Goal: Task Accomplishment & Management: Complete application form

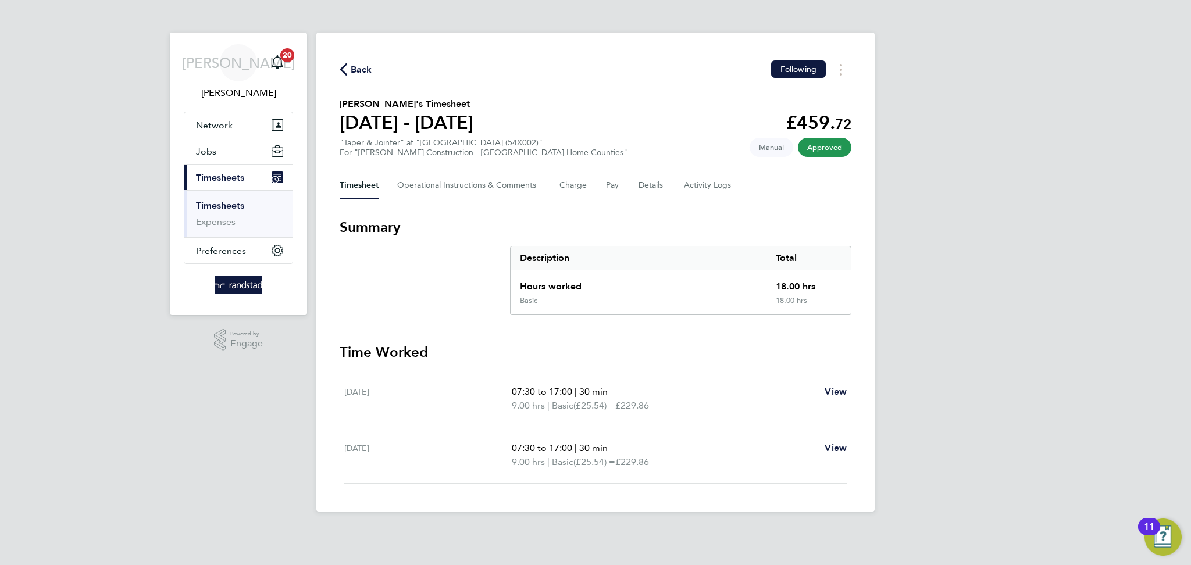
click at [353, 69] on span "Back" at bounding box center [362, 70] width 22 height 14
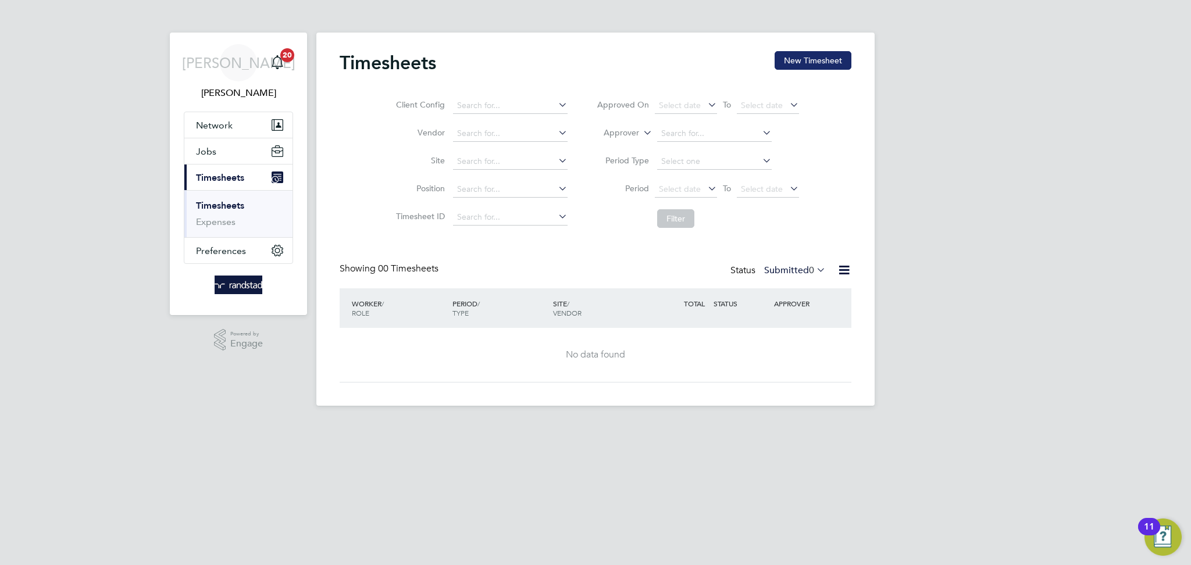
click at [827, 63] on button "New Timesheet" at bounding box center [812, 60] width 77 height 19
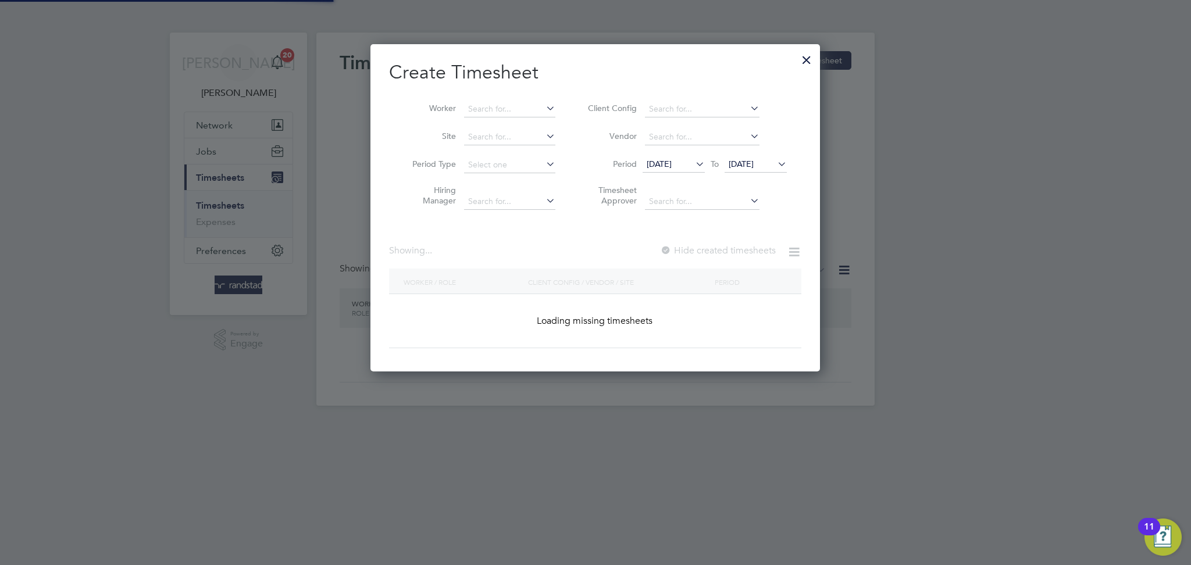
scroll to position [327, 450]
click at [491, 112] on input at bounding box center [509, 109] width 91 height 16
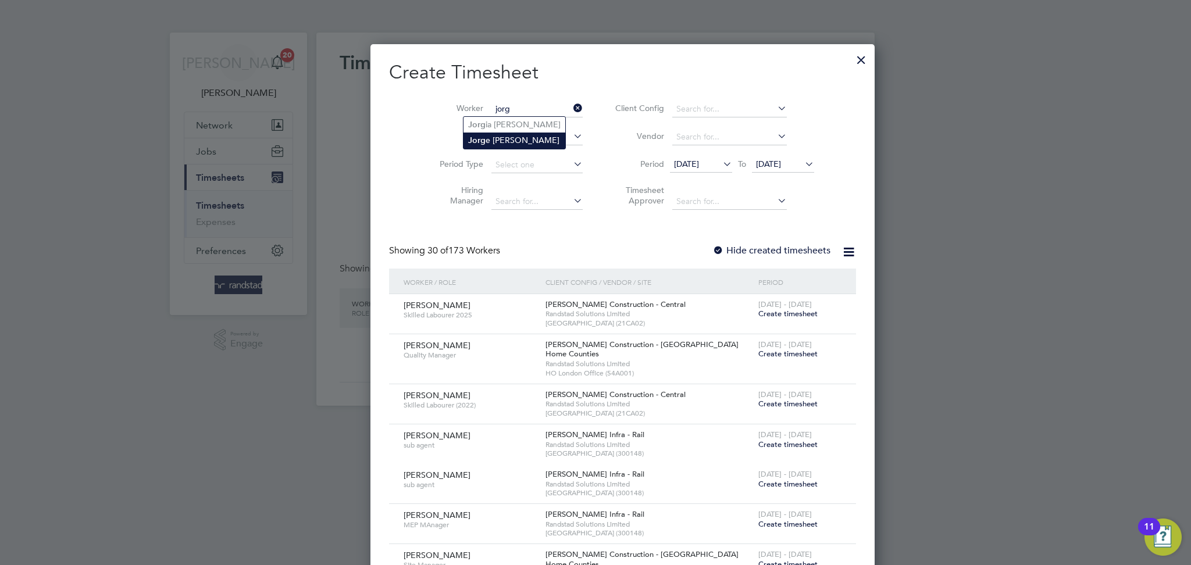
click at [491, 138] on li "[PERSON_NAME]" at bounding box center [514, 141] width 102 height 16
type input "[PERSON_NAME]"
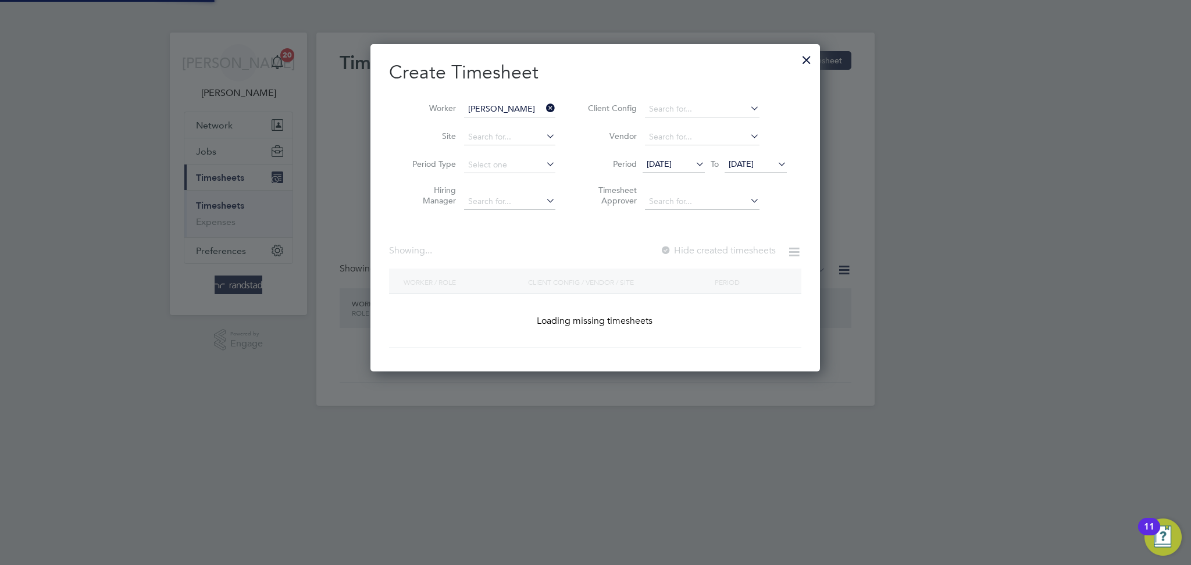
scroll to position [323, 450]
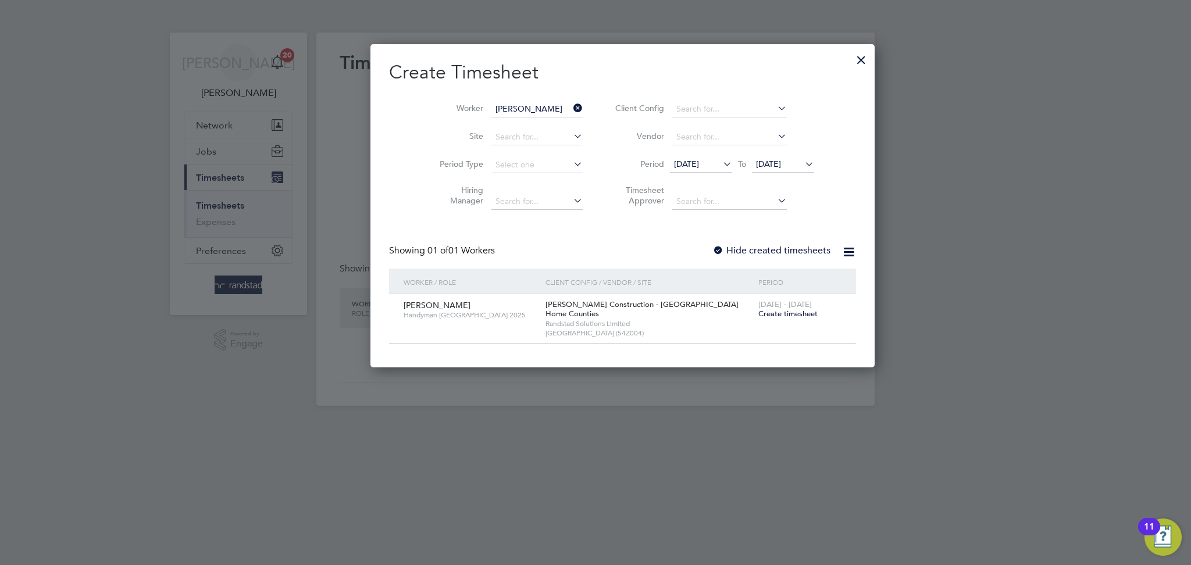
click at [758, 314] on span "Create timesheet" at bounding box center [787, 314] width 59 height 10
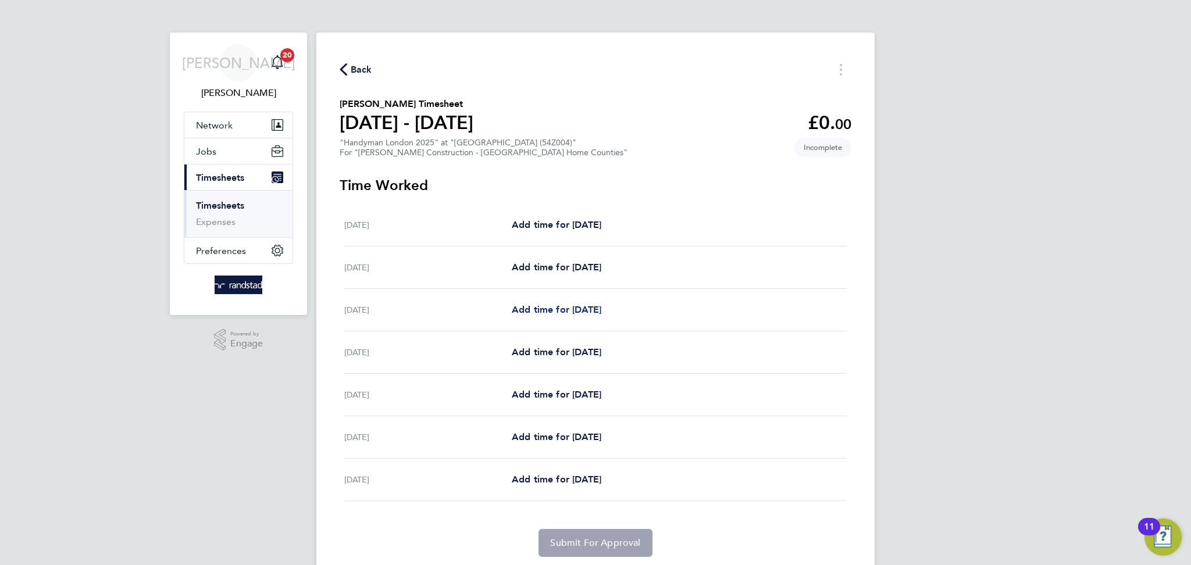
click at [574, 313] on span "Add time for [DATE]" at bounding box center [557, 309] width 90 height 11
select select "30"
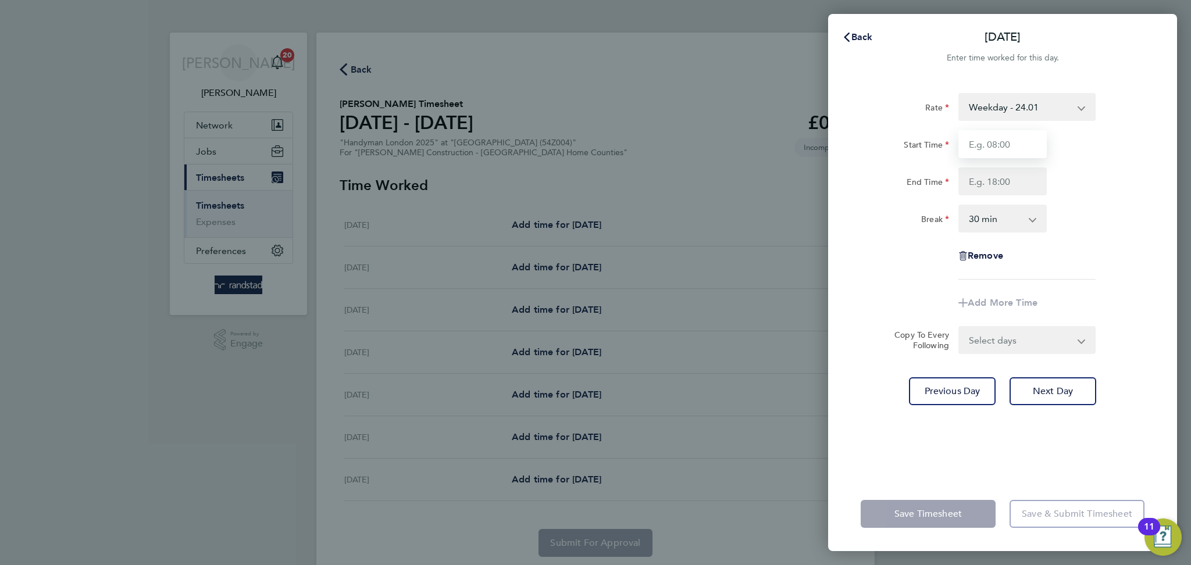
click at [1028, 151] on input "Start Time" at bounding box center [1002, 144] width 88 height 28
type input "07:30"
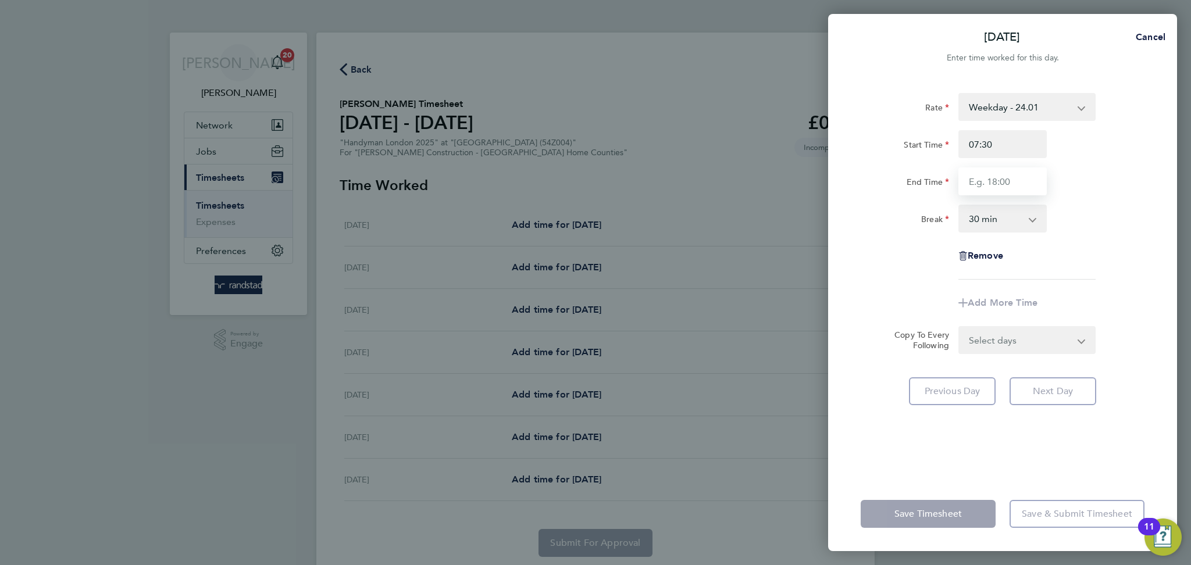
click at [1003, 187] on input "End Time" at bounding box center [1002, 181] width 88 height 28
type input "17:00"
click at [1119, 246] on div "Rate Weekday - 24.01 OT1 - 34.71 Start Time 07:30 End Time 17:00 Break 0 min 15…" at bounding box center [1002, 186] width 284 height 187
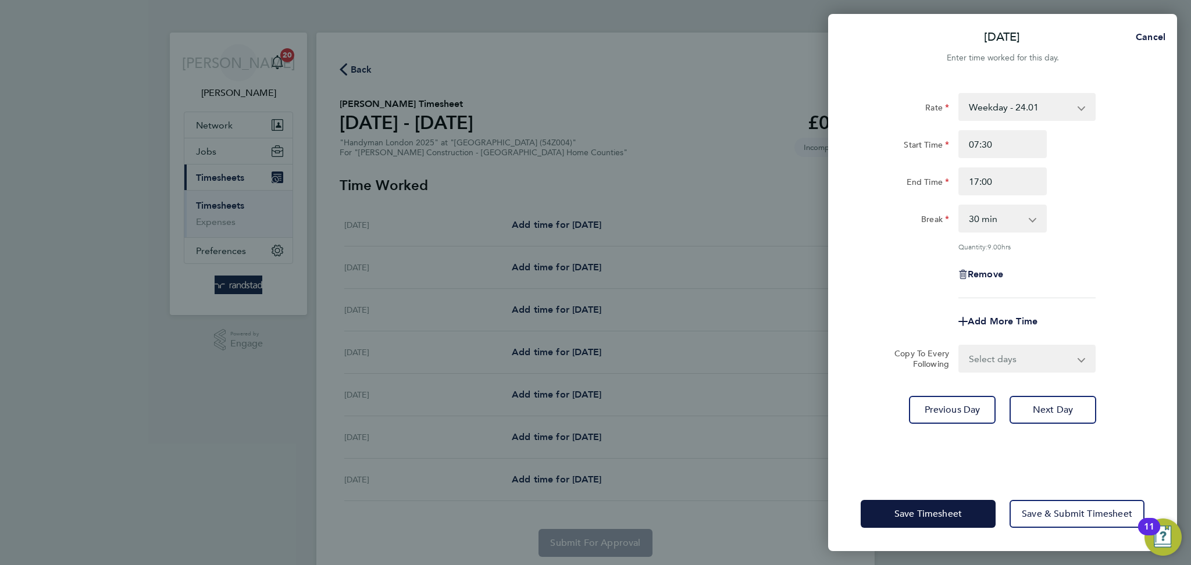
click at [1039, 353] on select "Select days Day [DATE] [DATE] [DATE] [DATE]" at bounding box center [1020, 359] width 122 height 26
select select "DAY"
click at [959, 346] on select "Select days Day [DATE] [DATE] [DATE] [DATE]" at bounding box center [1020, 359] width 122 height 26
select select "[DATE]"
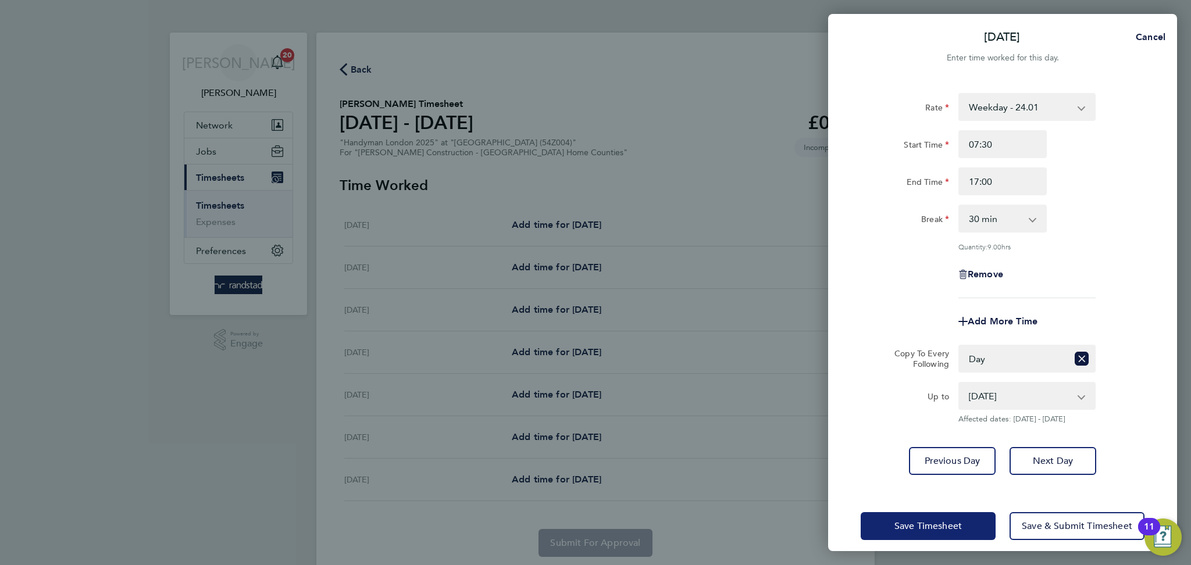
click at [860, 519] on button "Save Timesheet" at bounding box center [927, 526] width 135 height 28
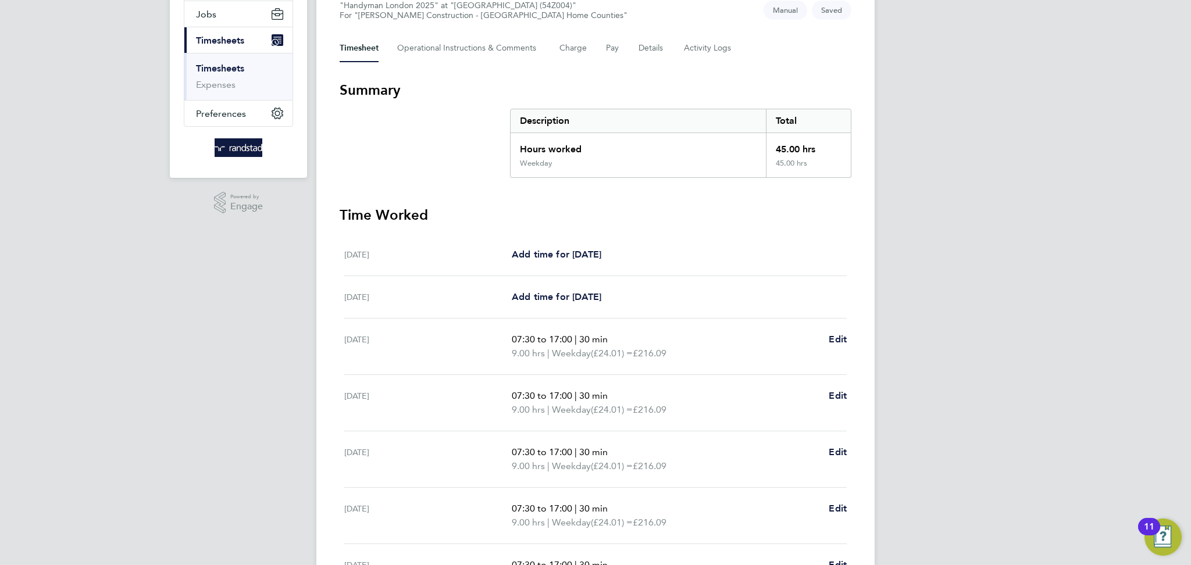
scroll to position [272, 0]
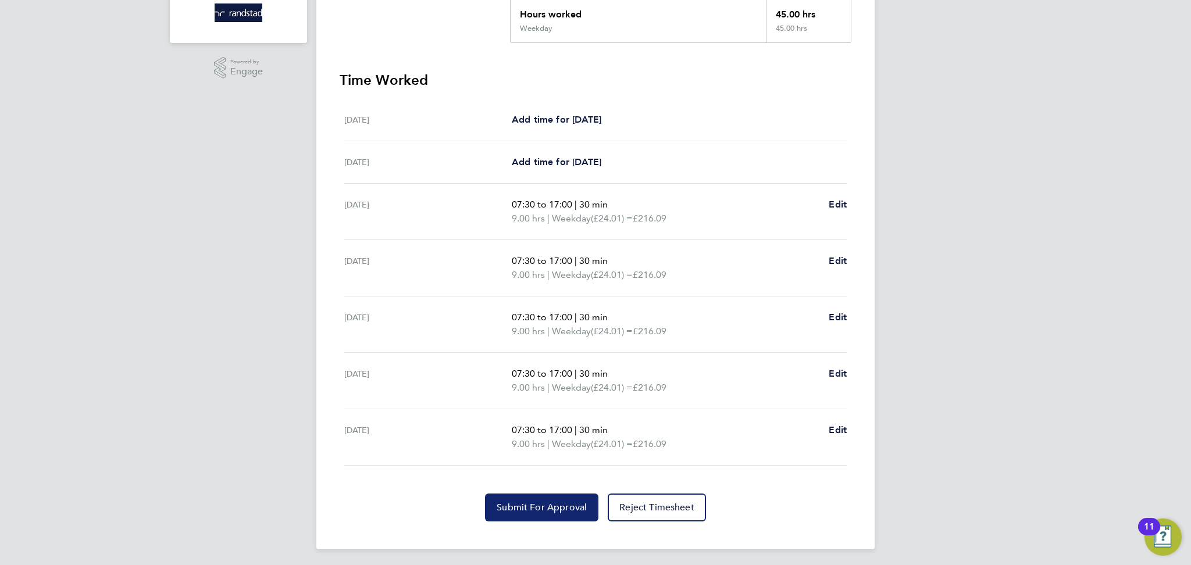
click at [531, 504] on span "Submit For Approval" at bounding box center [542, 508] width 90 height 12
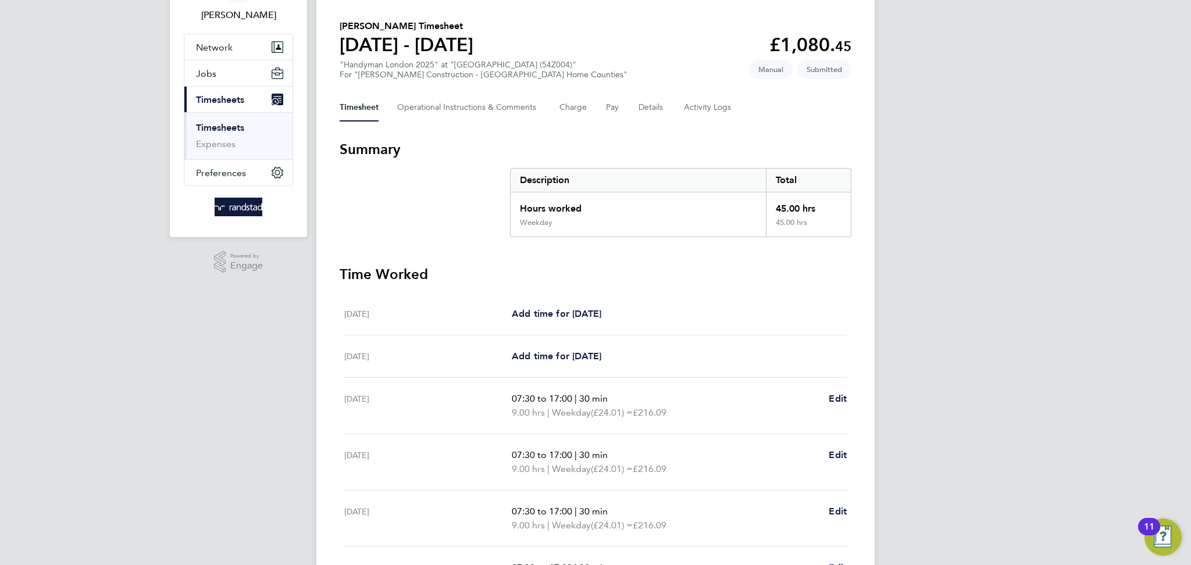
scroll to position [0, 0]
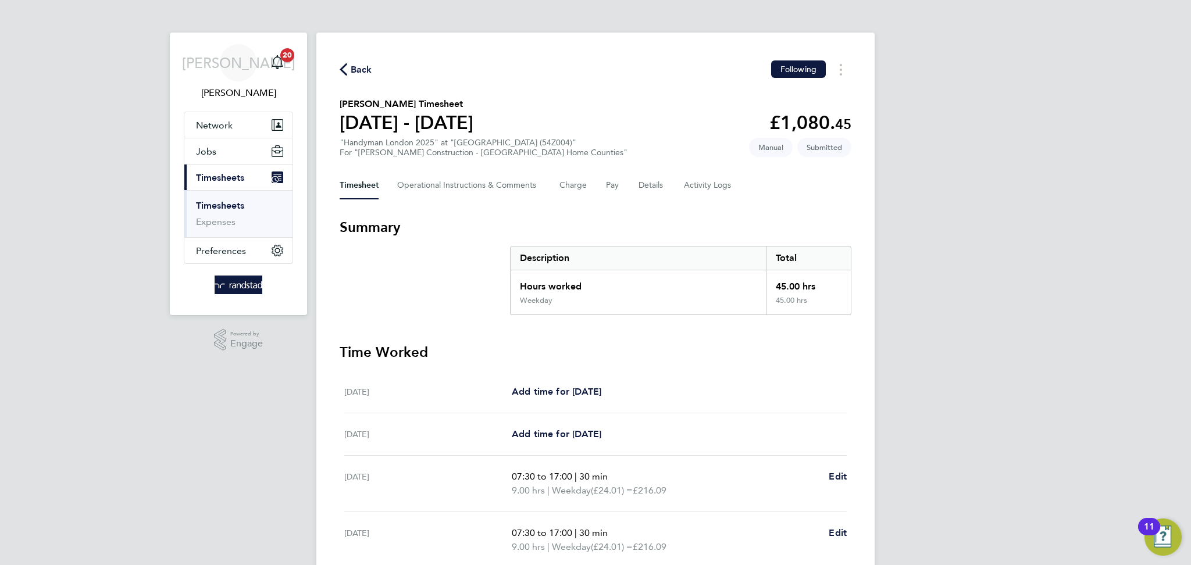
click at [347, 65] on span "Back" at bounding box center [356, 68] width 33 height 11
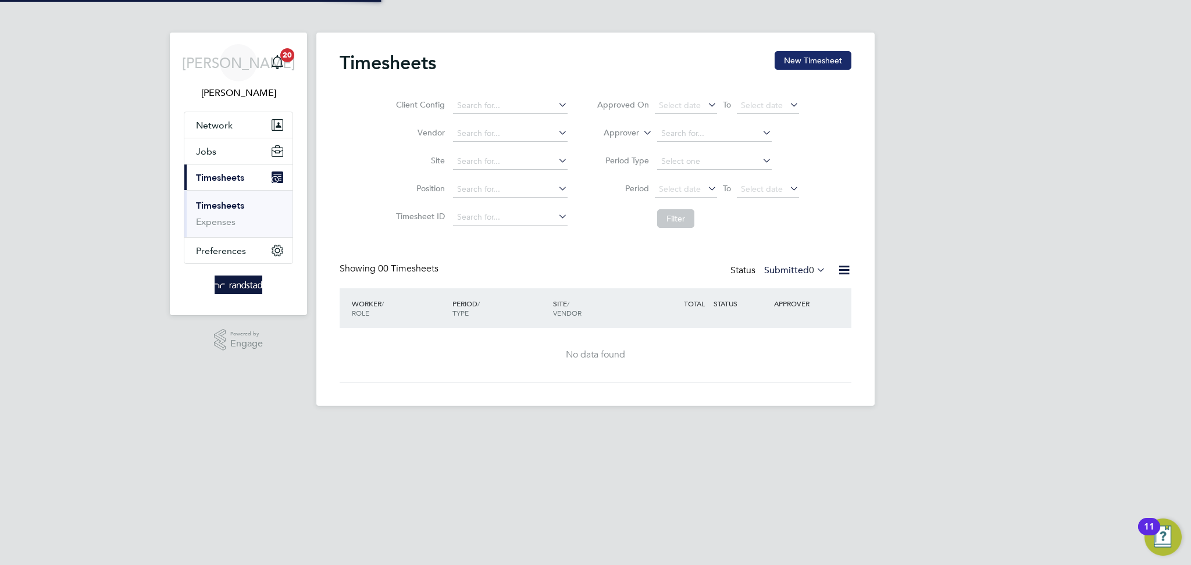
click at [798, 62] on button "New Timesheet" at bounding box center [812, 60] width 77 height 19
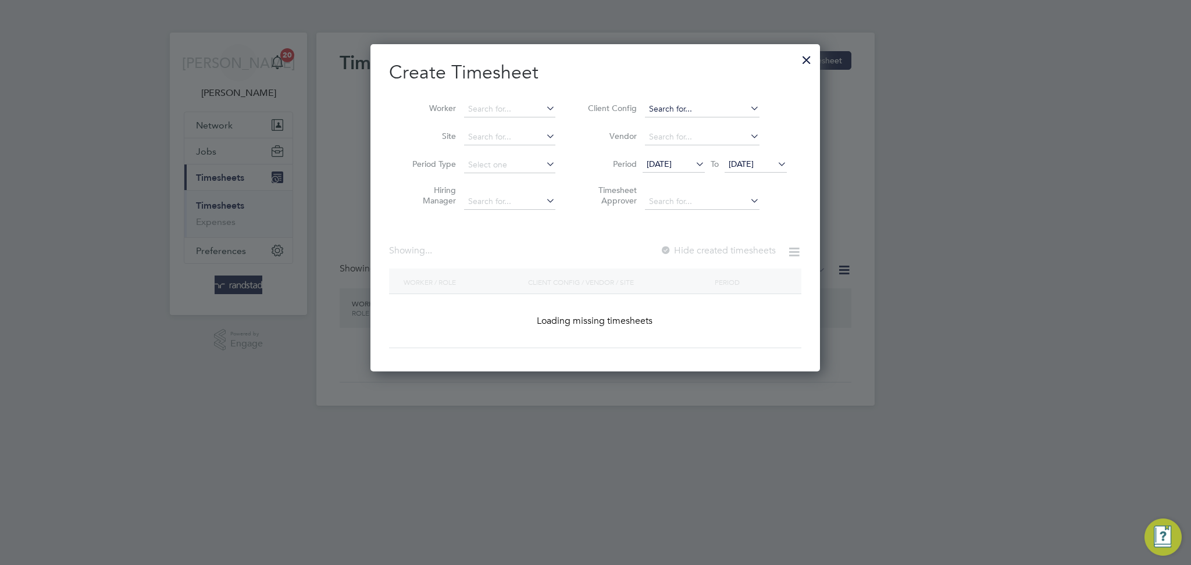
scroll to position [327, 450]
click at [497, 108] on input at bounding box center [509, 109] width 91 height 16
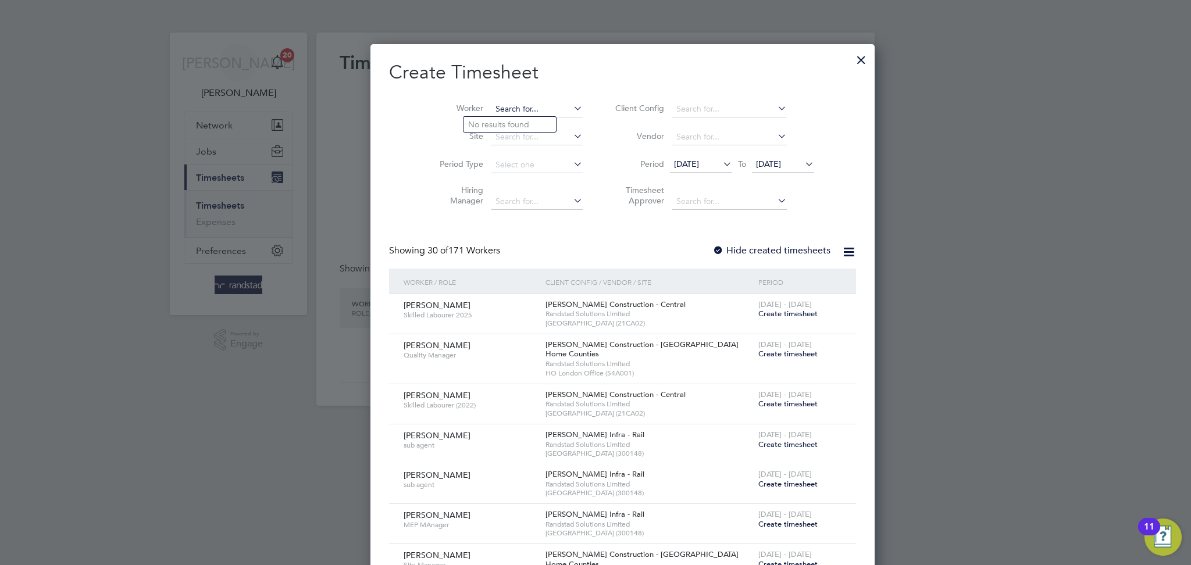
scroll to position [2088, 450]
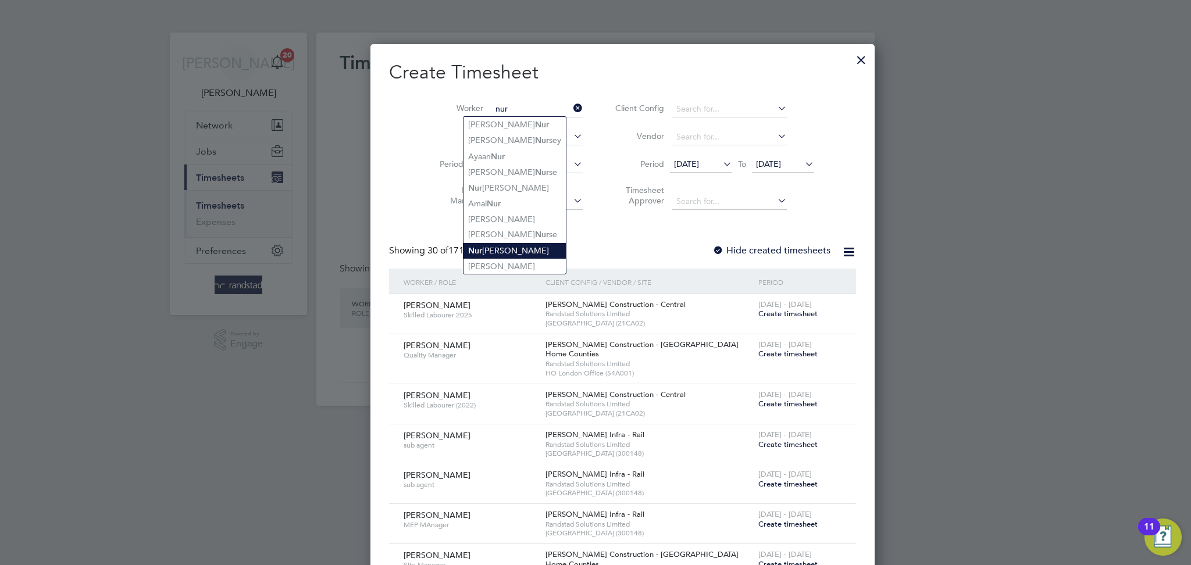
click at [540, 246] on li "Nur [PERSON_NAME]" at bounding box center [514, 251] width 102 height 16
type input "Nur [PERSON_NAME]"
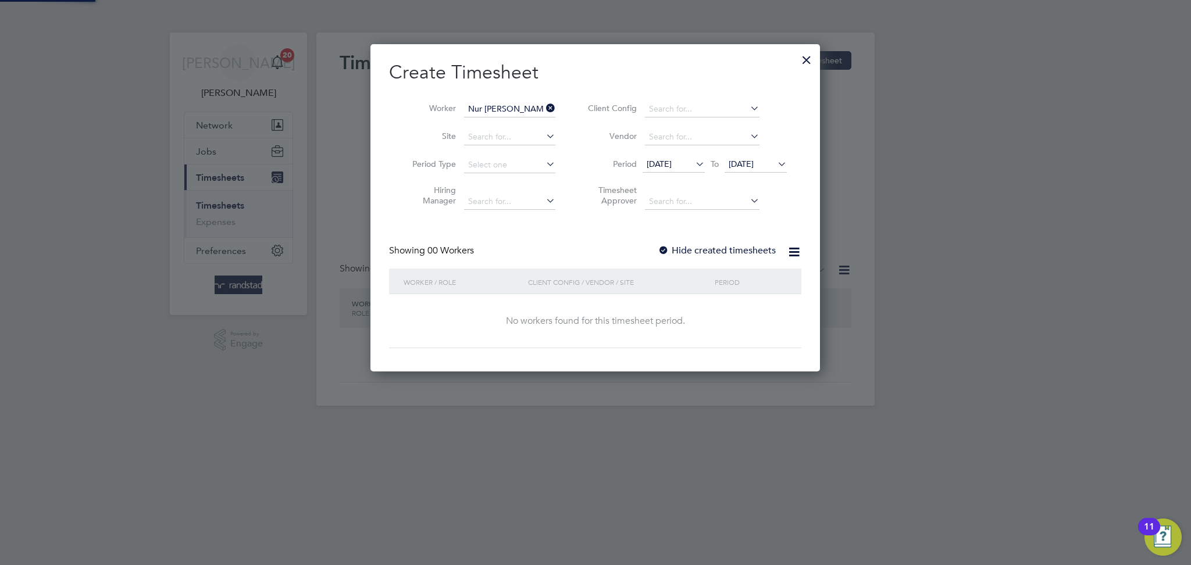
scroll to position [327, 450]
click at [693, 255] on div "Hide created timesheets" at bounding box center [718, 251] width 120 height 12
click at [693, 252] on label "Hide created timesheets" at bounding box center [717, 251] width 118 height 12
click at [694, 252] on label "Hide created timesheets" at bounding box center [717, 251] width 118 height 12
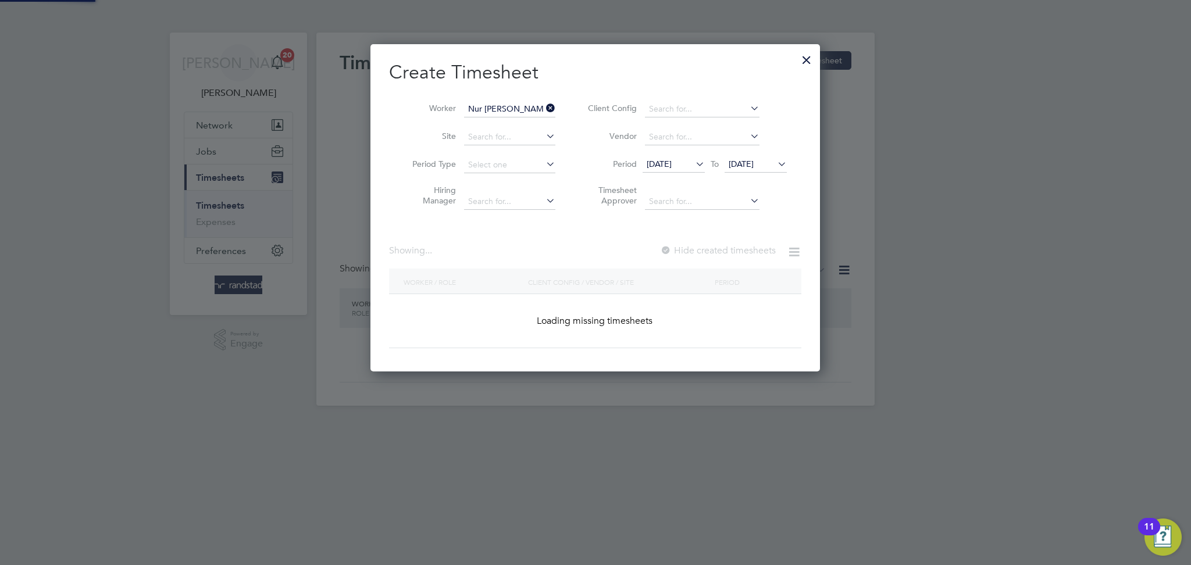
scroll to position [373, 450]
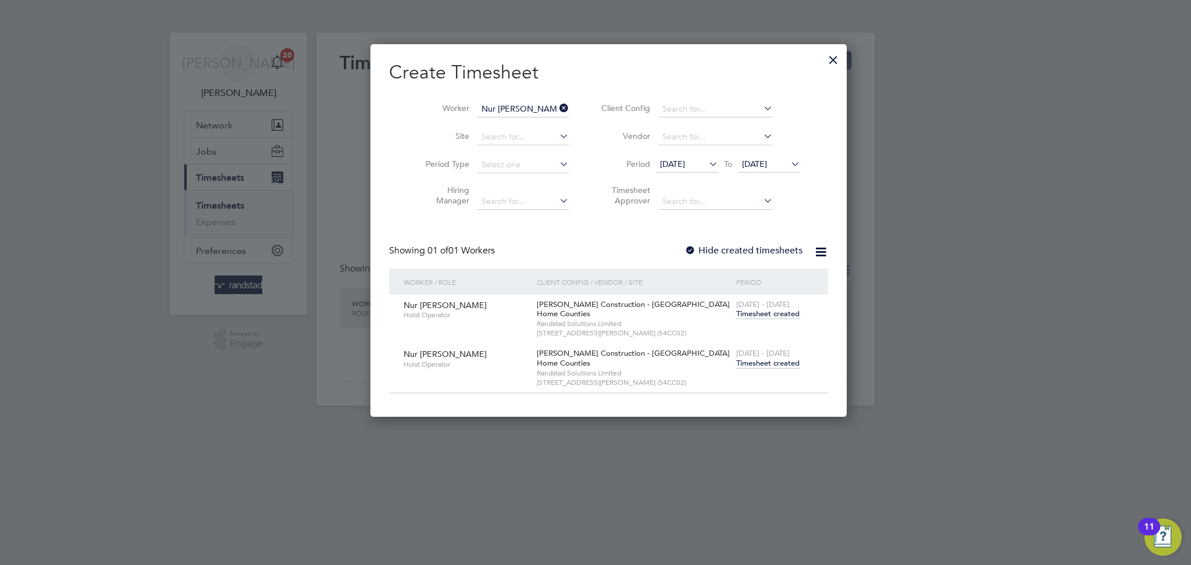
click at [757, 360] on span "Timesheet created" at bounding box center [767, 363] width 63 height 10
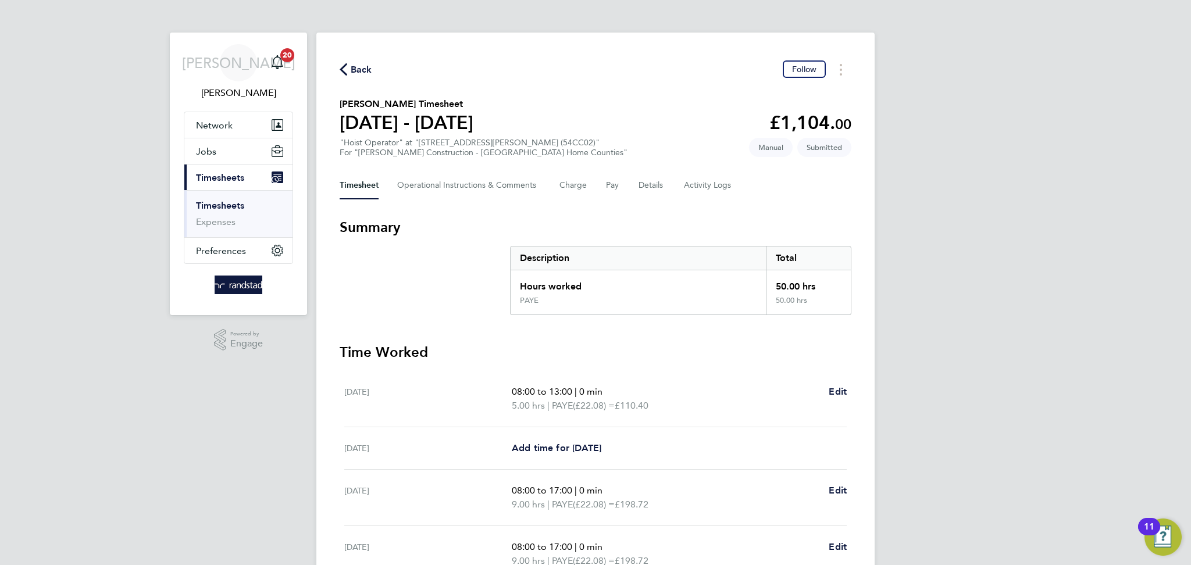
click at [354, 71] on span "Back" at bounding box center [362, 70] width 22 height 14
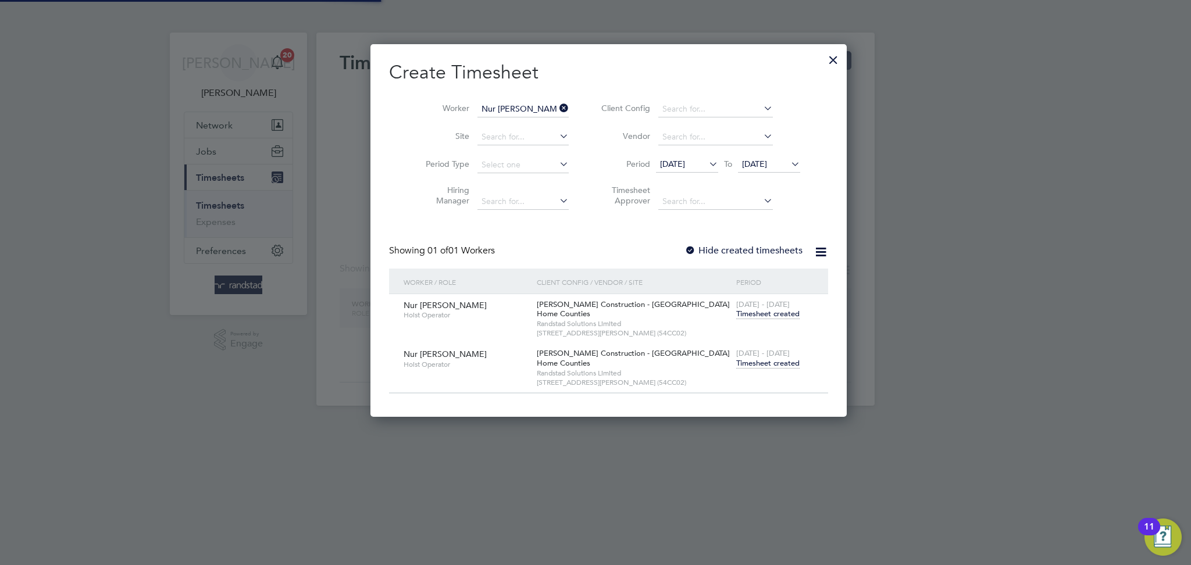
scroll to position [6, 5]
click at [557, 107] on icon at bounding box center [557, 108] width 0 height 16
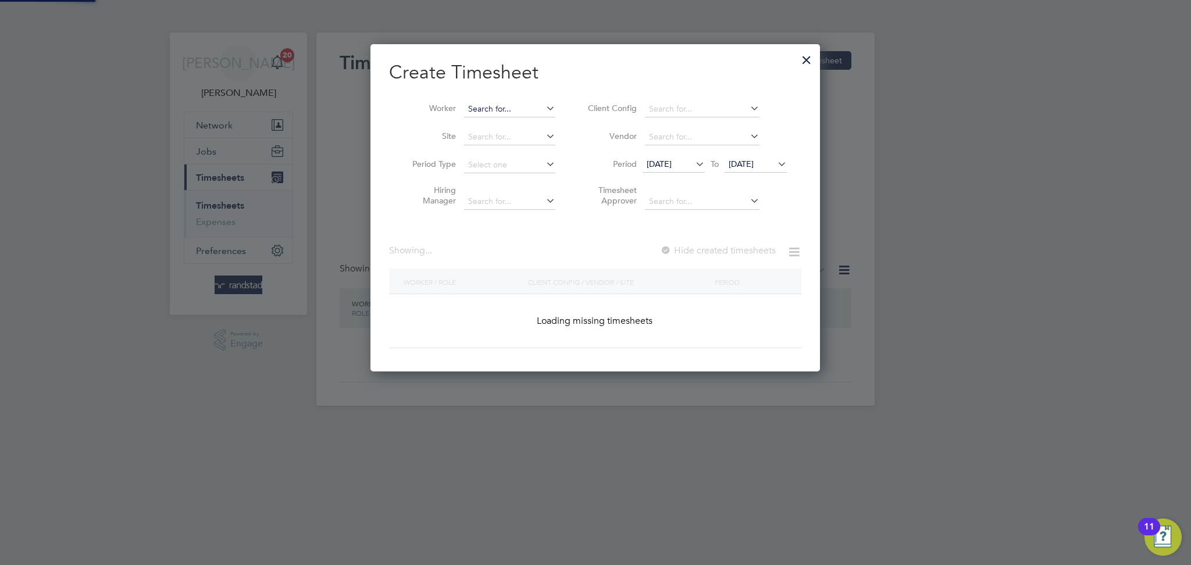
click at [510, 110] on input at bounding box center [509, 109] width 91 height 16
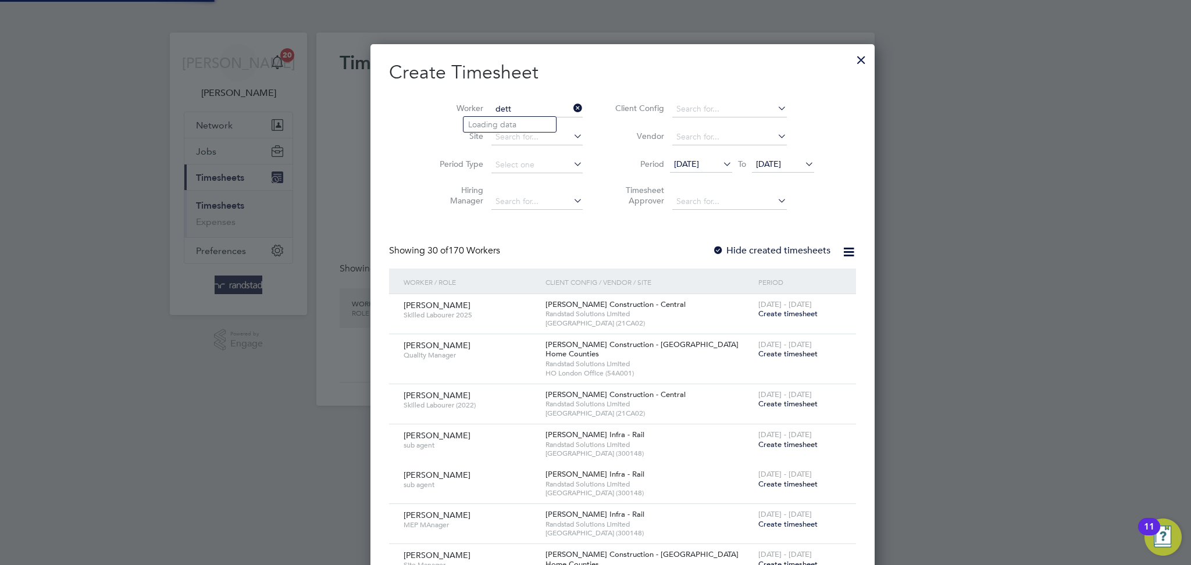
scroll to position [2078, 450]
click at [481, 122] on b "[PERSON_NAME]" at bounding box center [501, 125] width 67 height 10
type input "[PERSON_NAME]"
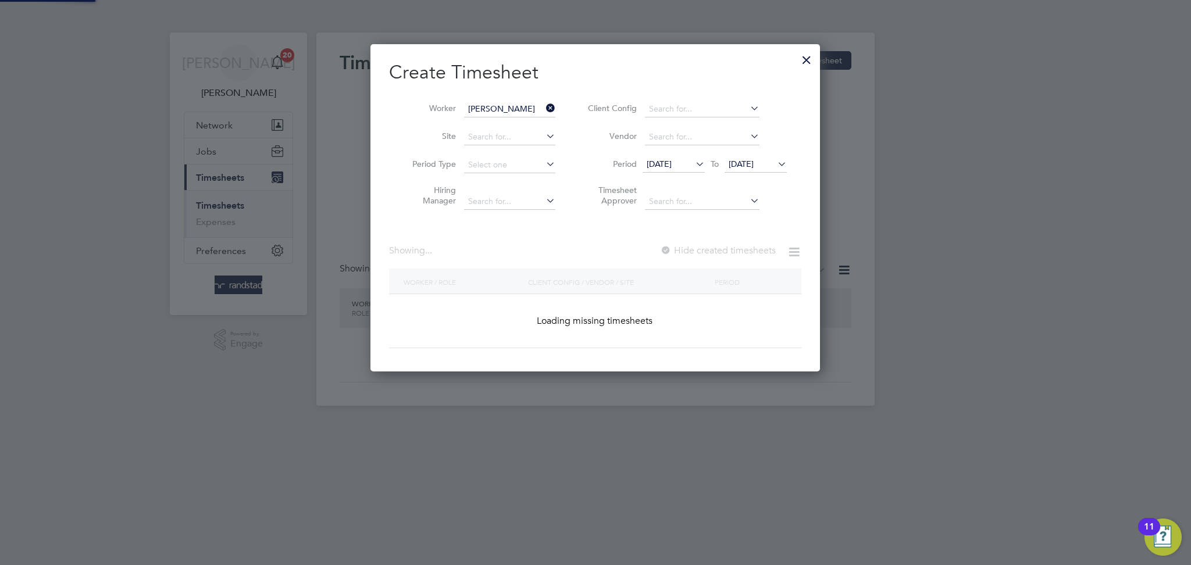
scroll to position [313, 450]
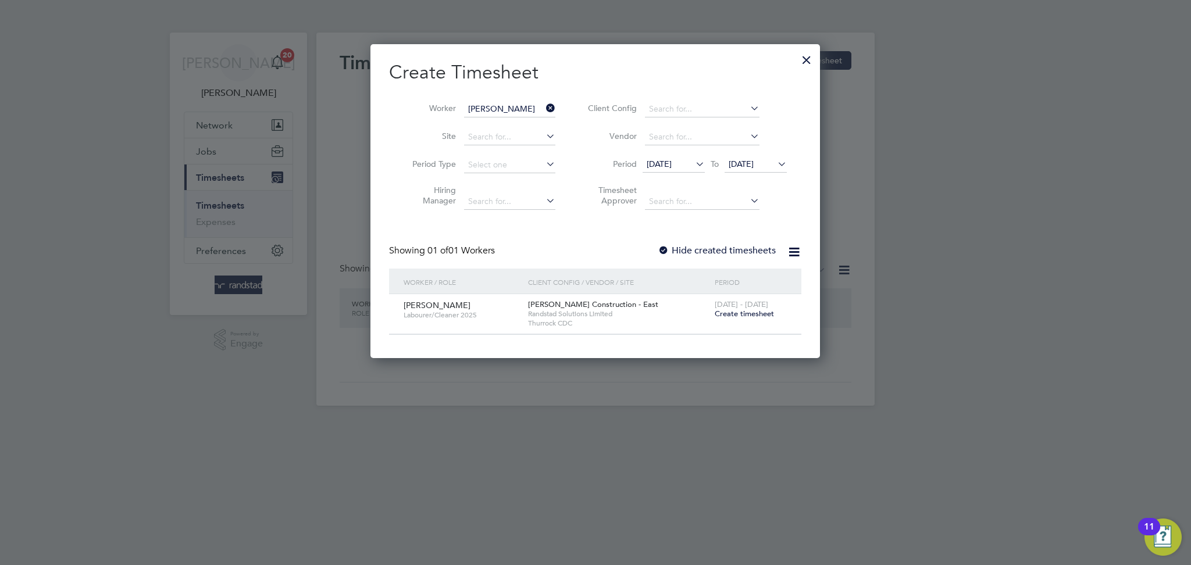
click at [737, 314] on span "Create timesheet" at bounding box center [744, 314] width 59 height 10
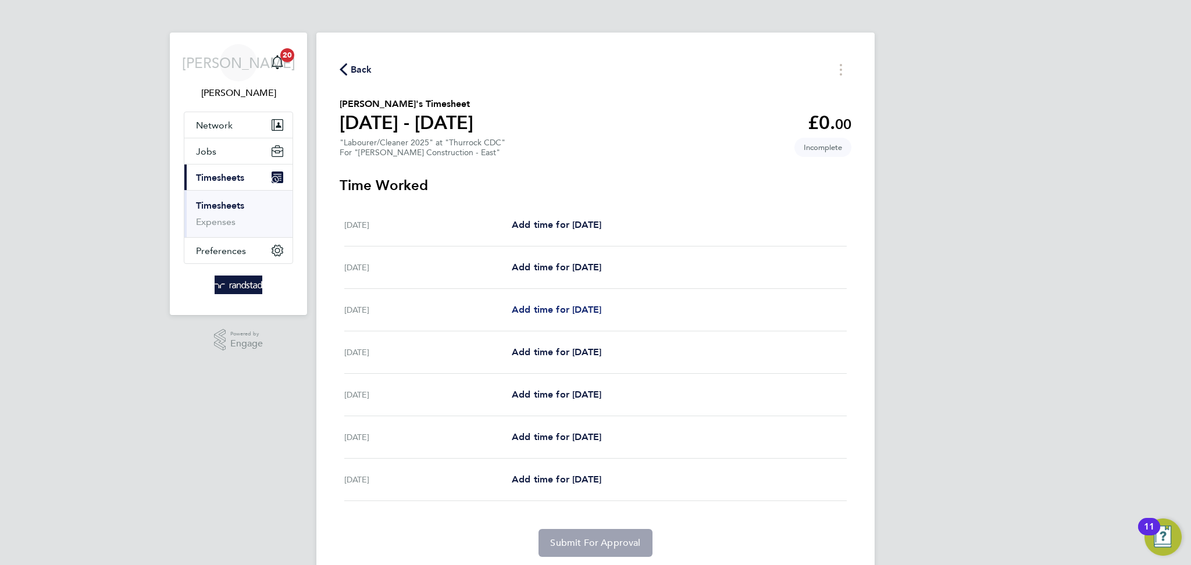
click at [592, 304] on span "Add time for [DATE]" at bounding box center [557, 309] width 90 height 11
select select "60"
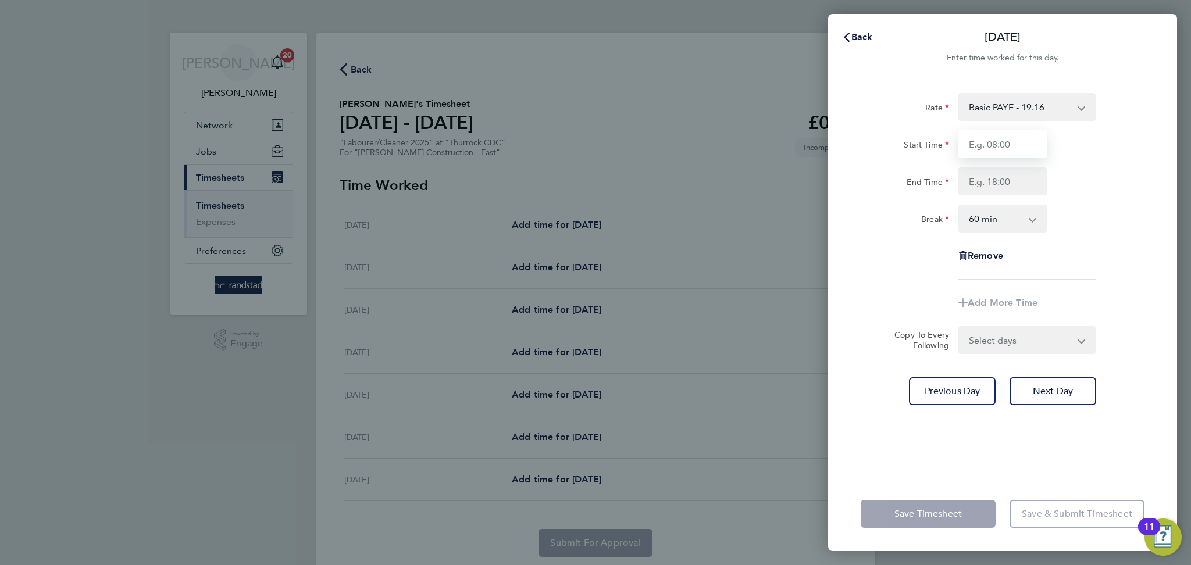
click at [999, 135] on input "Start Time" at bounding box center [1002, 144] width 88 height 28
type input "07:30"
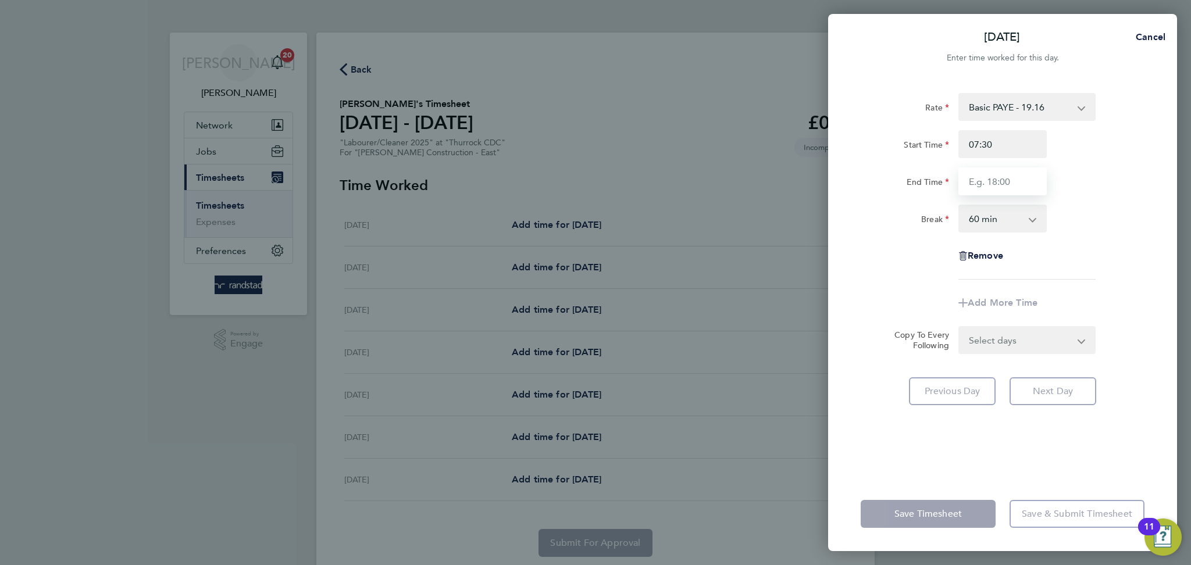
click at [998, 187] on input "End Time" at bounding box center [1002, 181] width 88 height 28
type input "16:30"
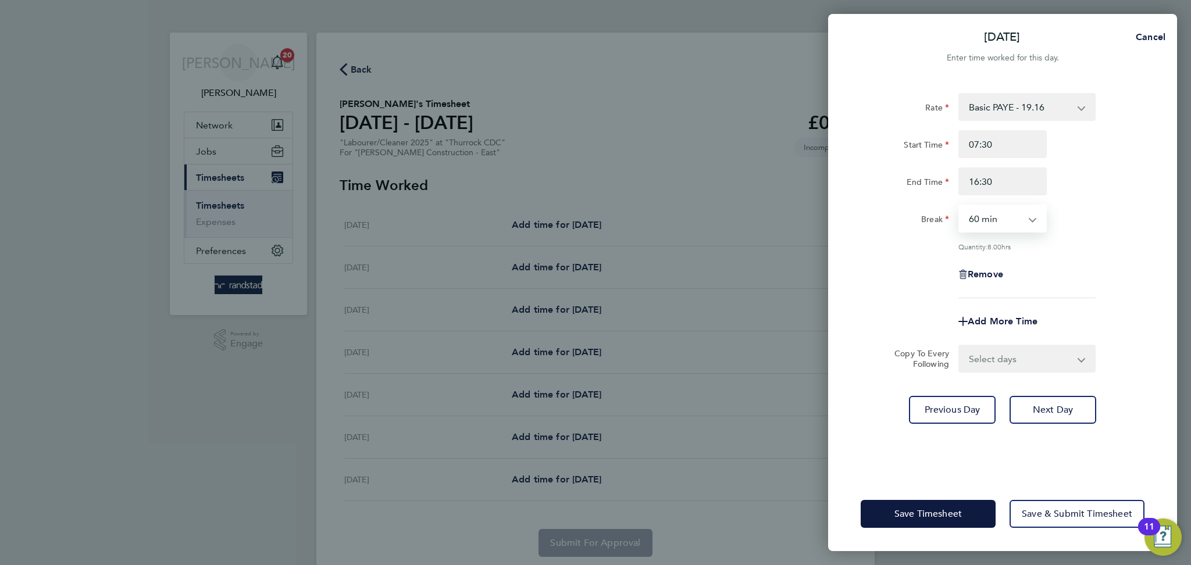
click at [967, 224] on select "0 min 15 min 30 min 45 min 60 min 75 min 90 min" at bounding box center [995, 219] width 72 height 26
select select "30"
click at [959, 206] on select "0 min 15 min 30 min 45 min 60 min 75 min 90 min" at bounding box center [995, 219] width 72 height 26
click at [1080, 222] on div "Break 0 min 15 min 30 min 45 min 60 min 75 min 90 min" at bounding box center [1002, 219] width 293 height 28
click at [1018, 361] on select "Select days Day [DATE] [DATE] [DATE] [DATE]" at bounding box center [1020, 359] width 122 height 26
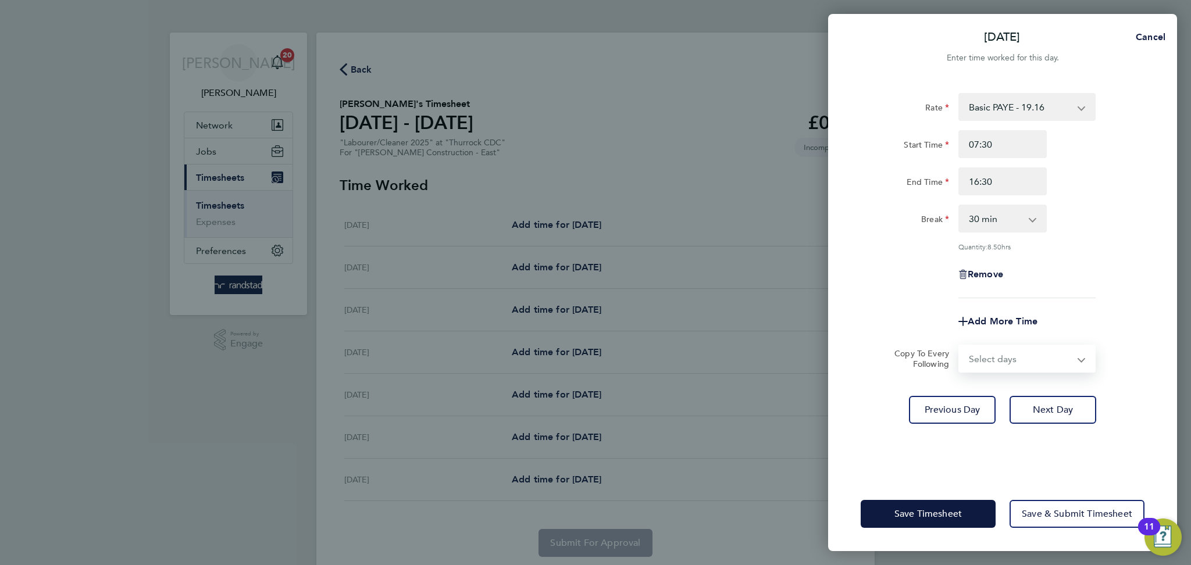
select select "DAY"
click at [959, 346] on select "Select days Day [DATE] [DATE] [DATE] [DATE]" at bounding box center [1020, 359] width 122 height 26
select select "[DATE]"
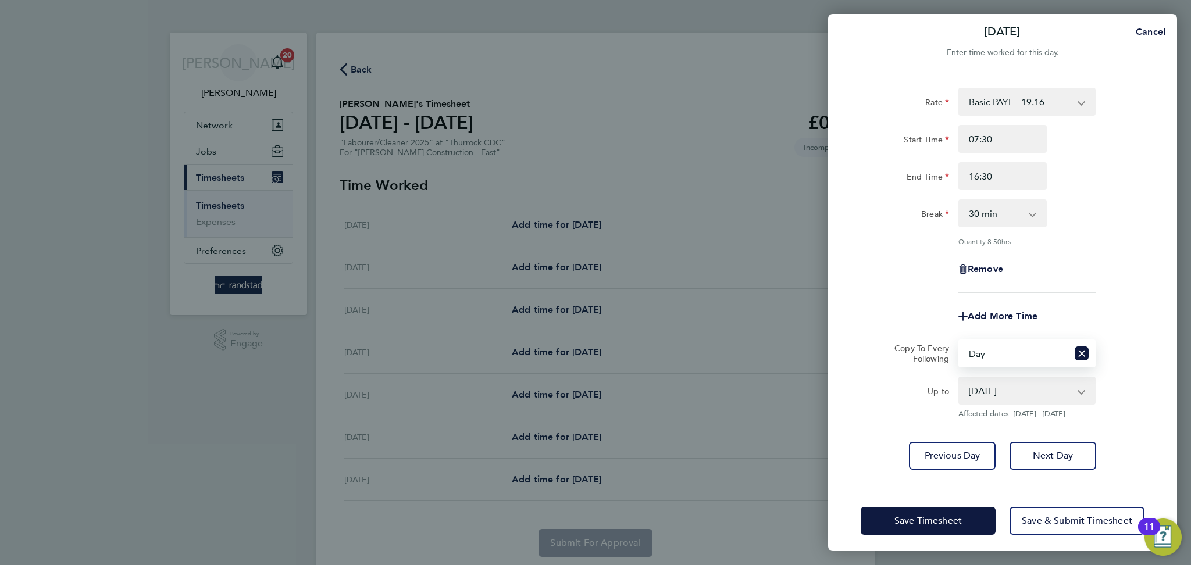
scroll to position [9, 0]
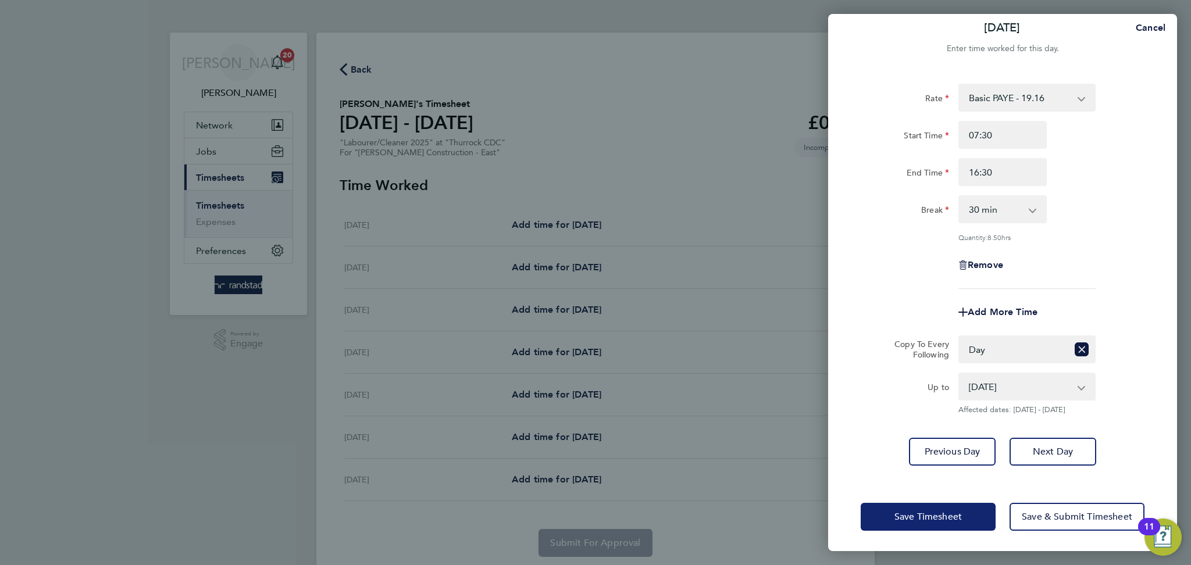
click at [872, 515] on button "Save Timesheet" at bounding box center [927, 517] width 135 height 28
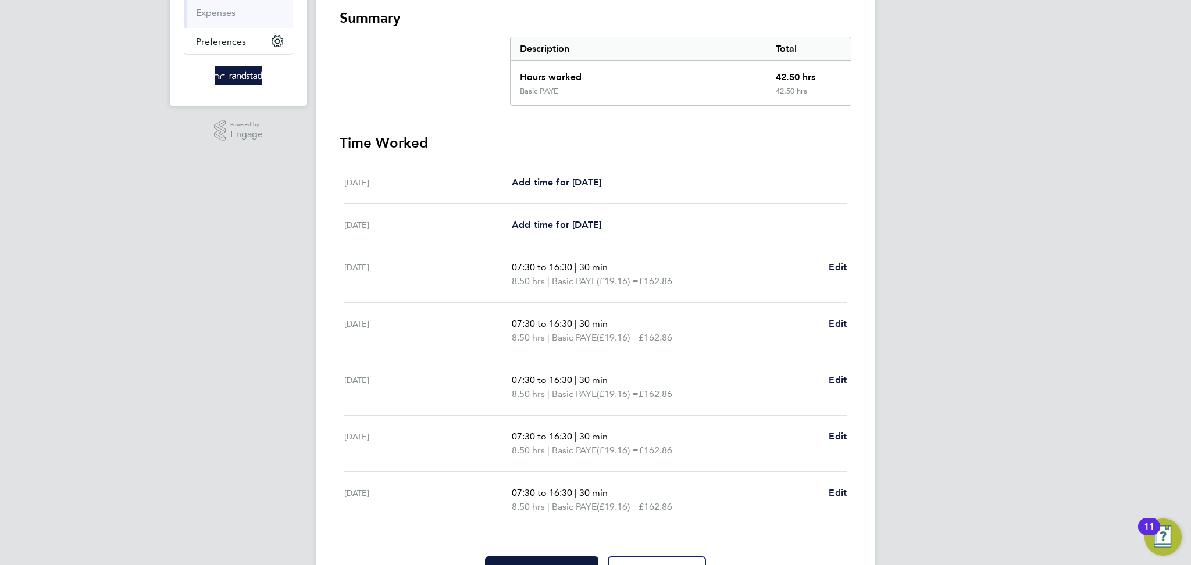
scroll to position [272, 0]
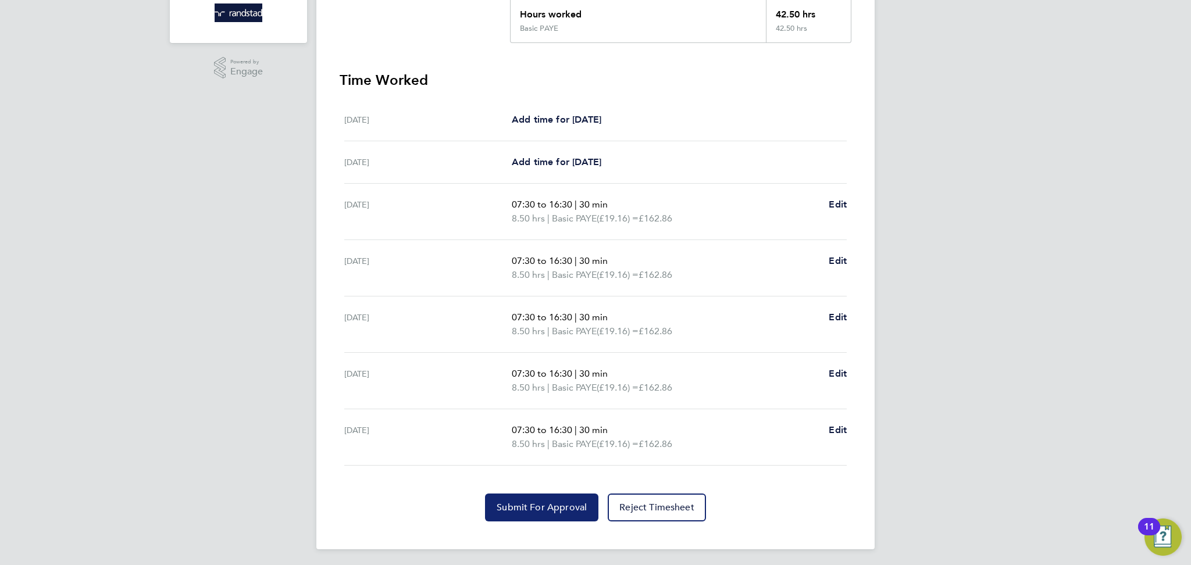
drag, startPoint x: 540, startPoint y: 504, endPoint x: 533, endPoint y: 496, distance: 10.7
click at [540, 503] on span "Submit For Approval" at bounding box center [542, 508] width 90 height 12
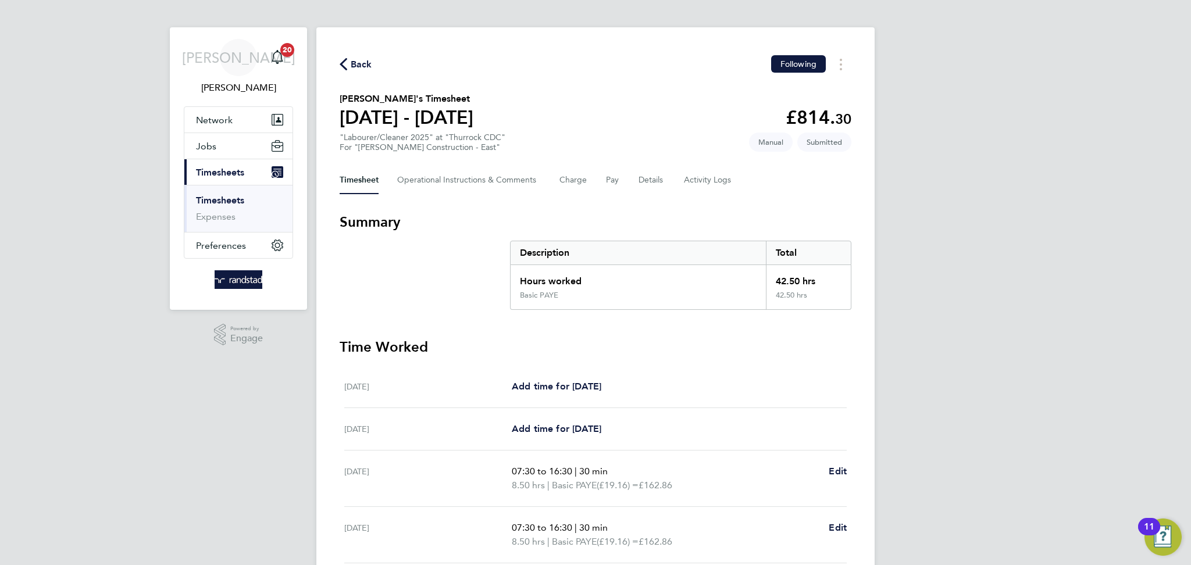
scroll to position [6, 0]
click at [357, 65] on span "Back" at bounding box center [362, 63] width 22 height 14
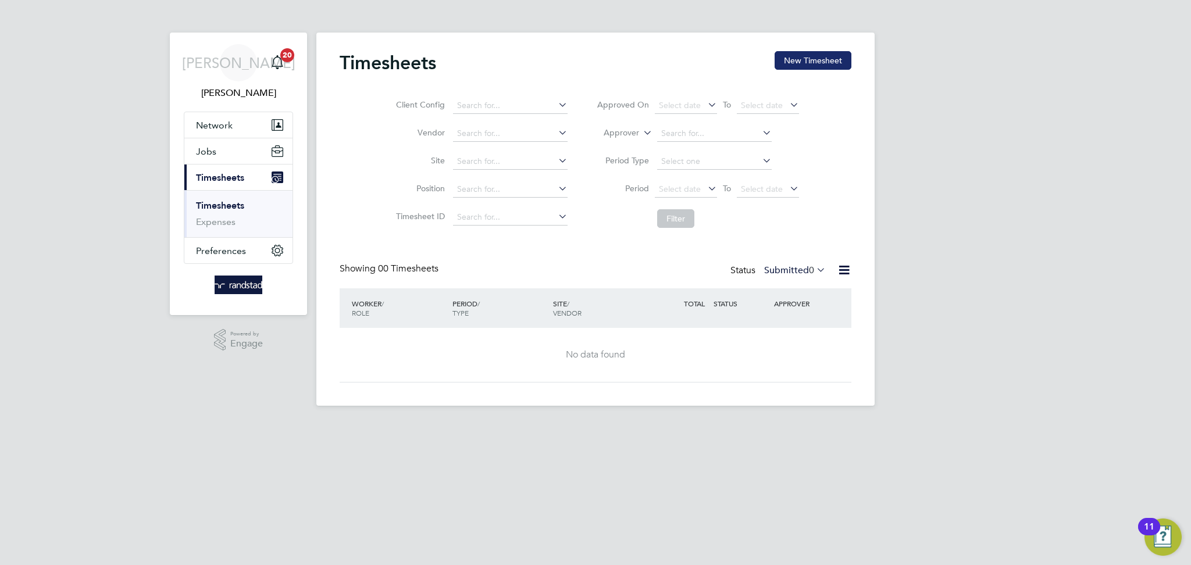
click at [795, 61] on button "New Timesheet" at bounding box center [812, 60] width 77 height 19
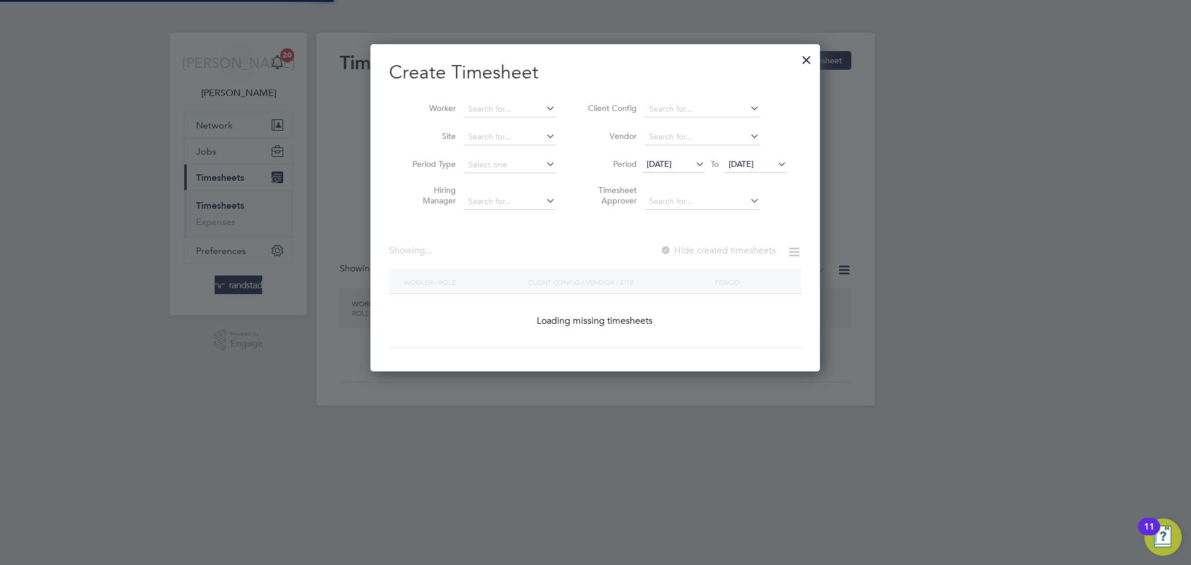
scroll to position [327, 450]
click at [515, 114] on input at bounding box center [509, 109] width 91 height 16
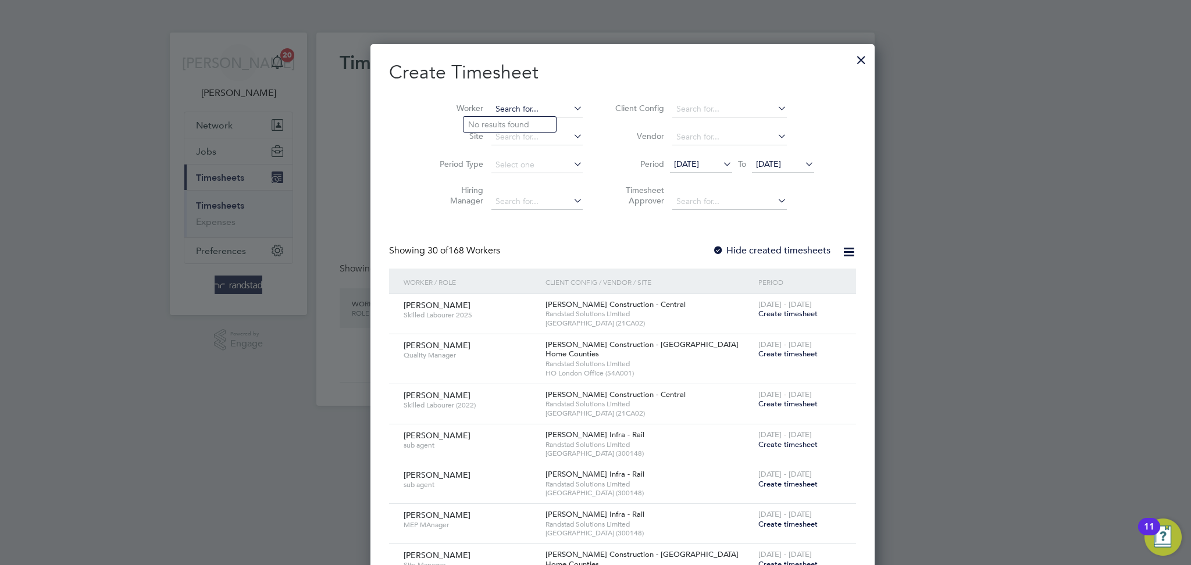
scroll to position [2117, 450]
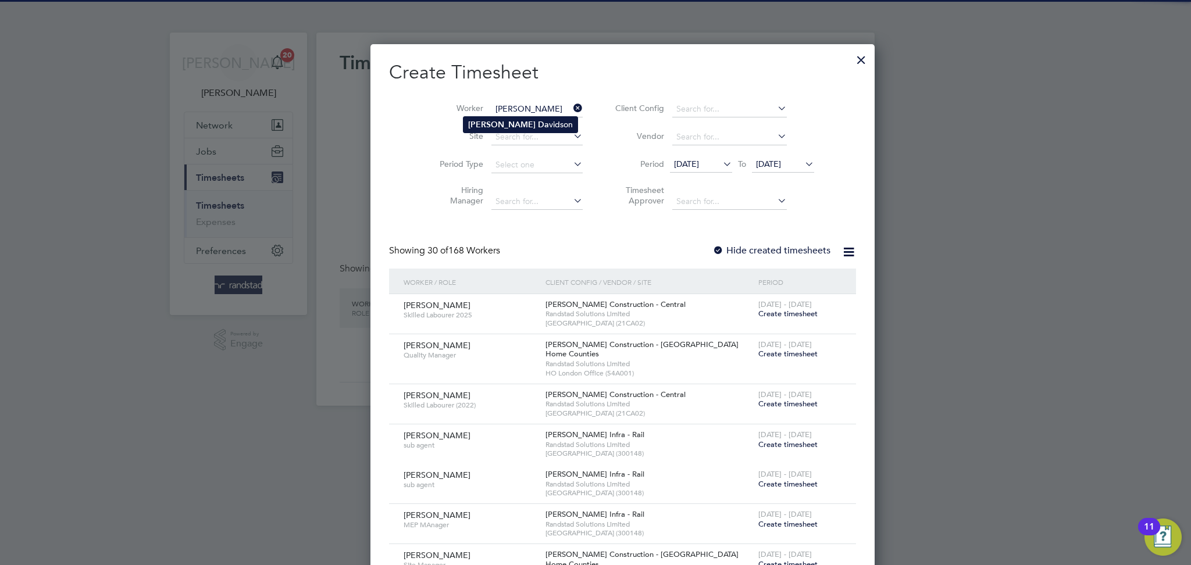
click at [522, 127] on li "[PERSON_NAME]" at bounding box center [520, 125] width 114 height 16
type input "[PERSON_NAME]"
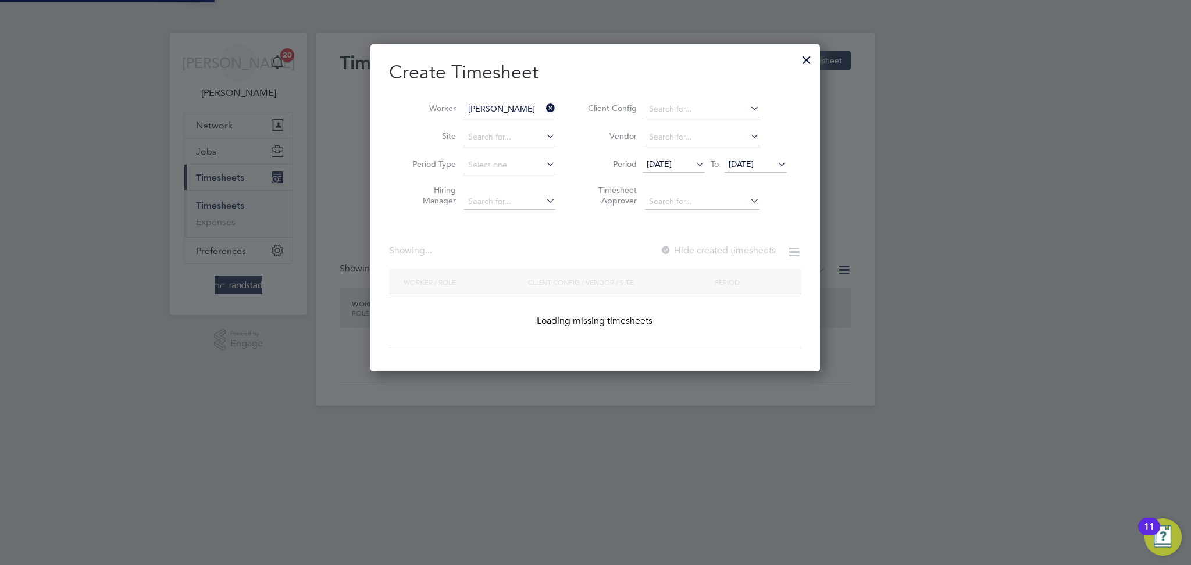
scroll to position [313, 450]
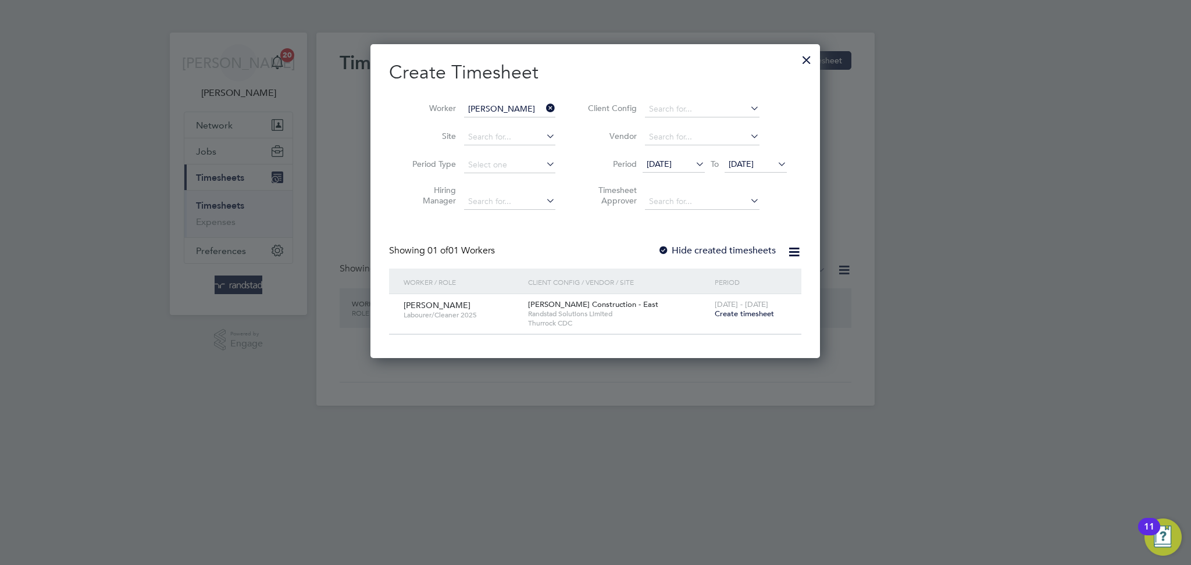
click at [758, 316] on span "Create timesheet" at bounding box center [744, 314] width 59 height 10
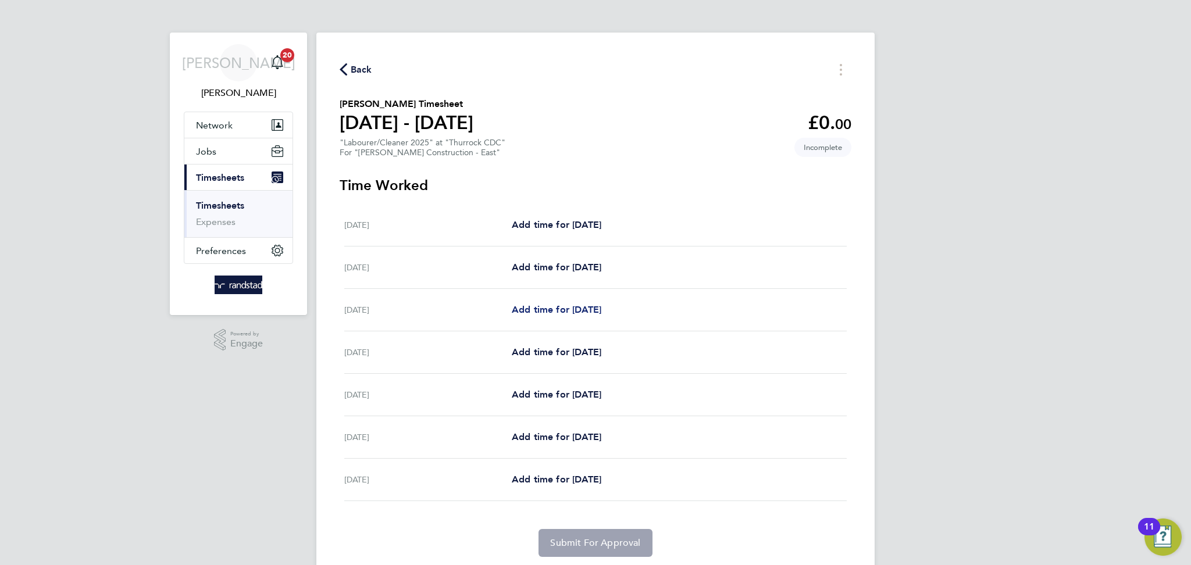
click at [569, 311] on span "Add time for [DATE]" at bounding box center [557, 309] width 90 height 11
select select "60"
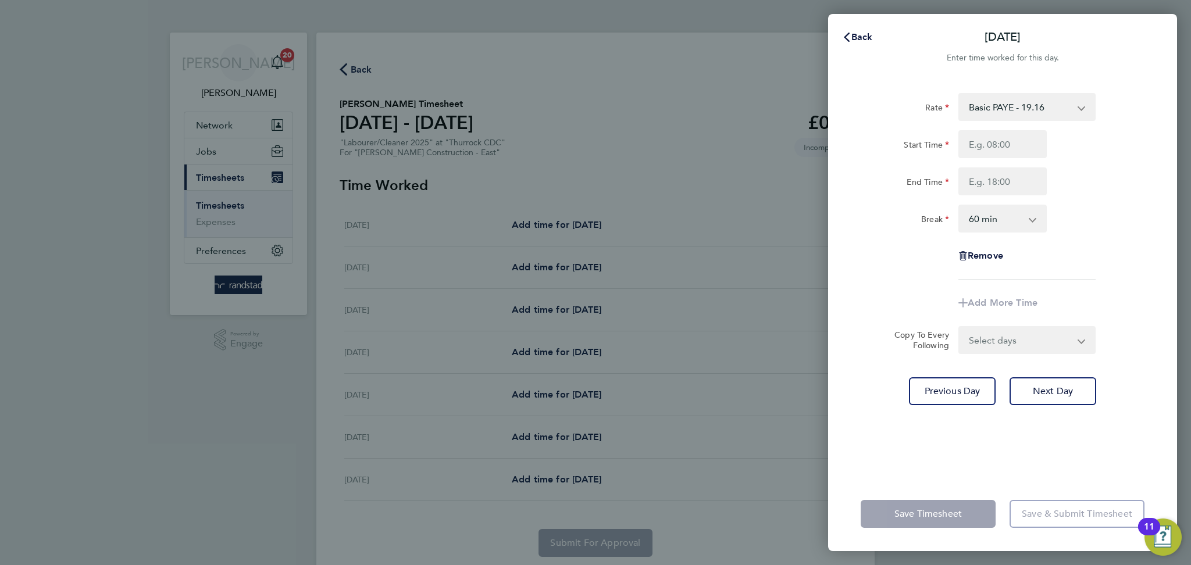
click at [996, 128] on div "Rate Basic PAYE - 19.16 OT PAYE - 27.44 Start Time End Time Break 0 min 15 min …" at bounding box center [1002, 186] width 284 height 187
click at [996, 140] on input "Start Time" at bounding box center [1002, 144] width 88 height 28
type input "07:30"
click at [1008, 183] on input "End Time" at bounding box center [1002, 181] width 88 height 28
type input "16:30"
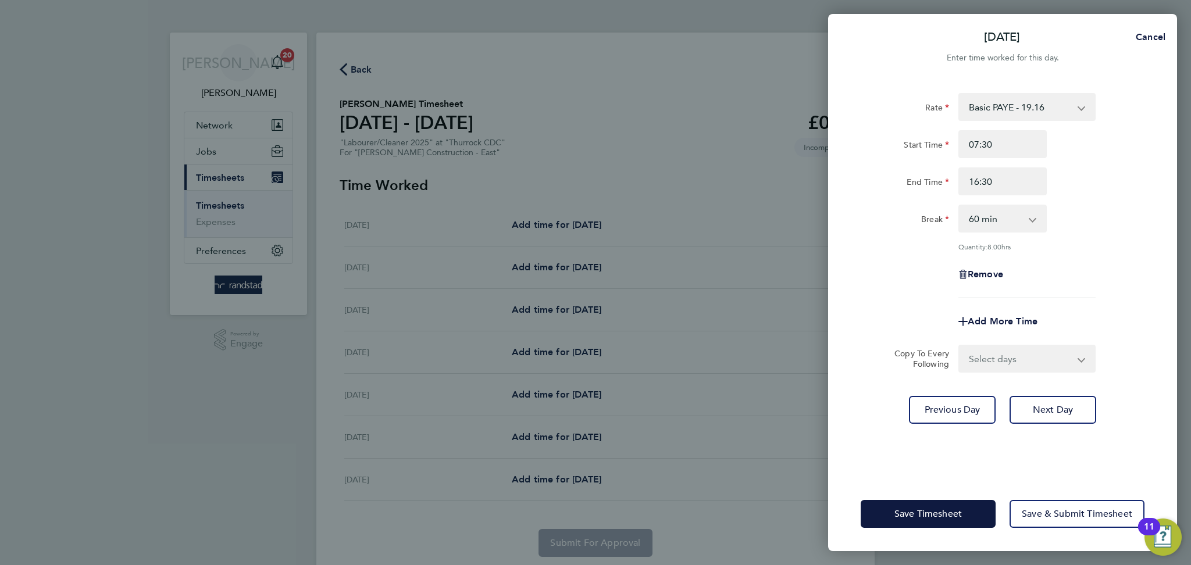
click at [997, 234] on div "Rate Basic PAYE - 19.16 OT PAYE - 27.44 Start Time 07:30 End Time 16:30 Break 0…" at bounding box center [1002, 195] width 284 height 205
click at [996, 225] on select "0 min 15 min 30 min 45 min 60 min 75 min 90 min" at bounding box center [995, 219] width 72 height 26
select select "30"
click at [959, 206] on select "0 min 15 min 30 min 45 min 60 min 75 min 90 min" at bounding box center [995, 219] width 72 height 26
click at [1107, 209] on div "Break 0 min 15 min 30 min 45 min 60 min 75 min 90 min" at bounding box center [1002, 219] width 293 height 28
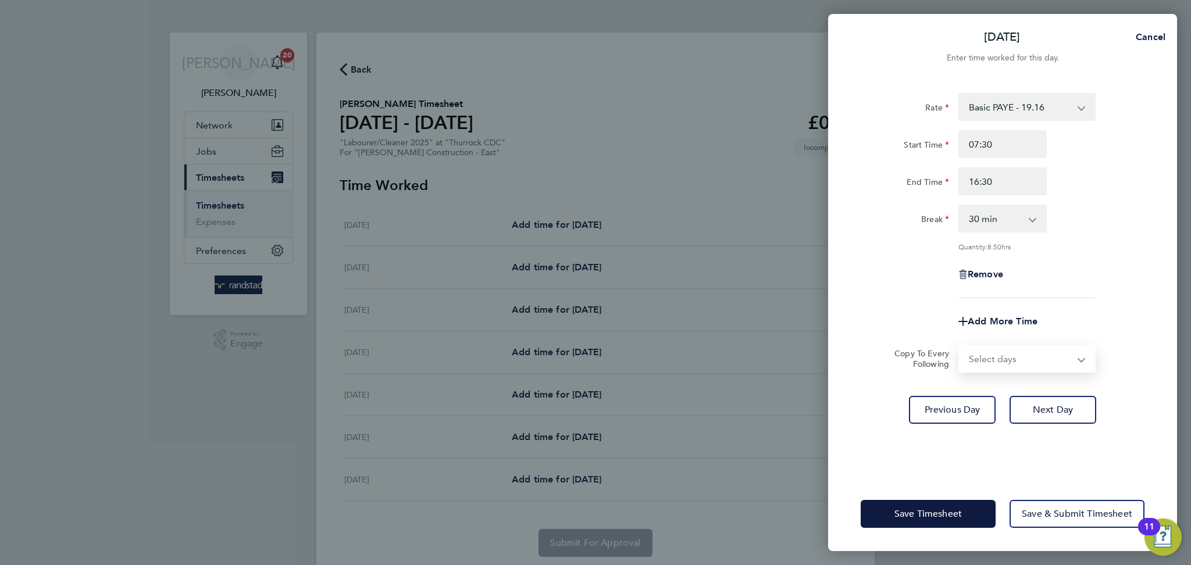
click at [997, 355] on select "Select days Day [DATE] [DATE] [DATE] [DATE]" at bounding box center [1020, 359] width 122 height 26
select select "DAY"
click at [959, 346] on select "Select days Day [DATE] [DATE] [DATE] [DATE]" at bounding box center [1020, 359] width 122 height 26
select select "[DATE]"
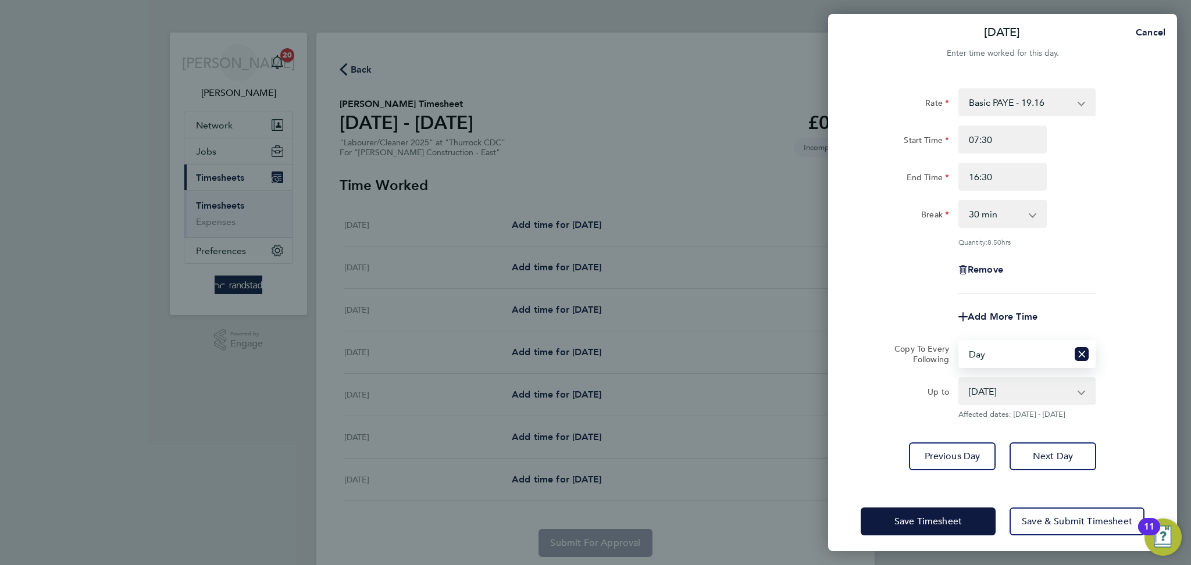
scroll to position [9, 0]
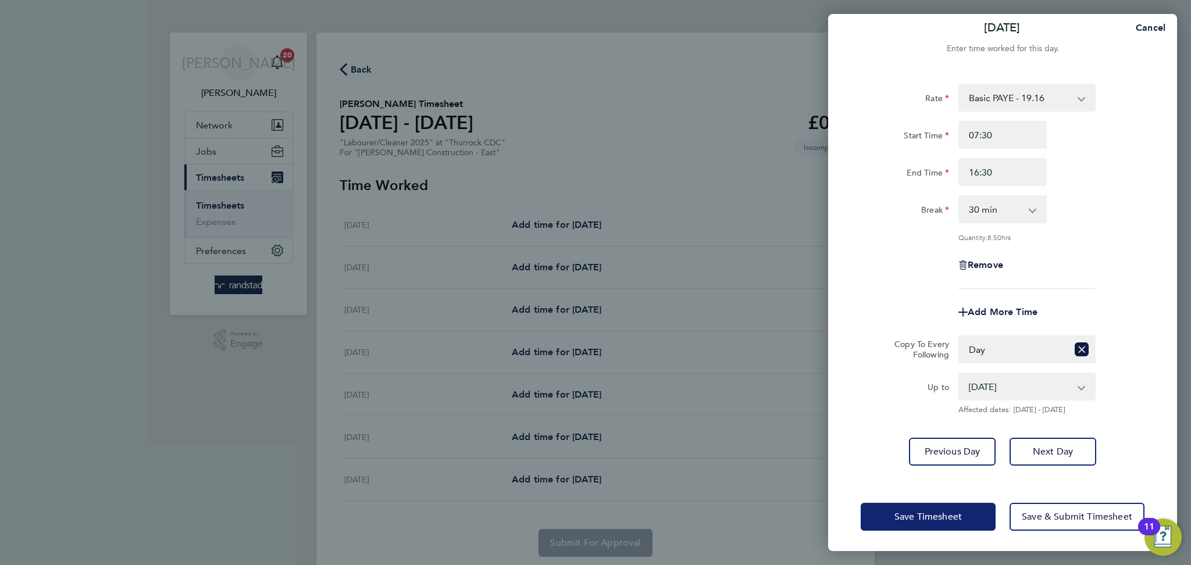
click at [872, 505] on button "Save Timesheet" at bounding box center [927, 517] width 135 height 28
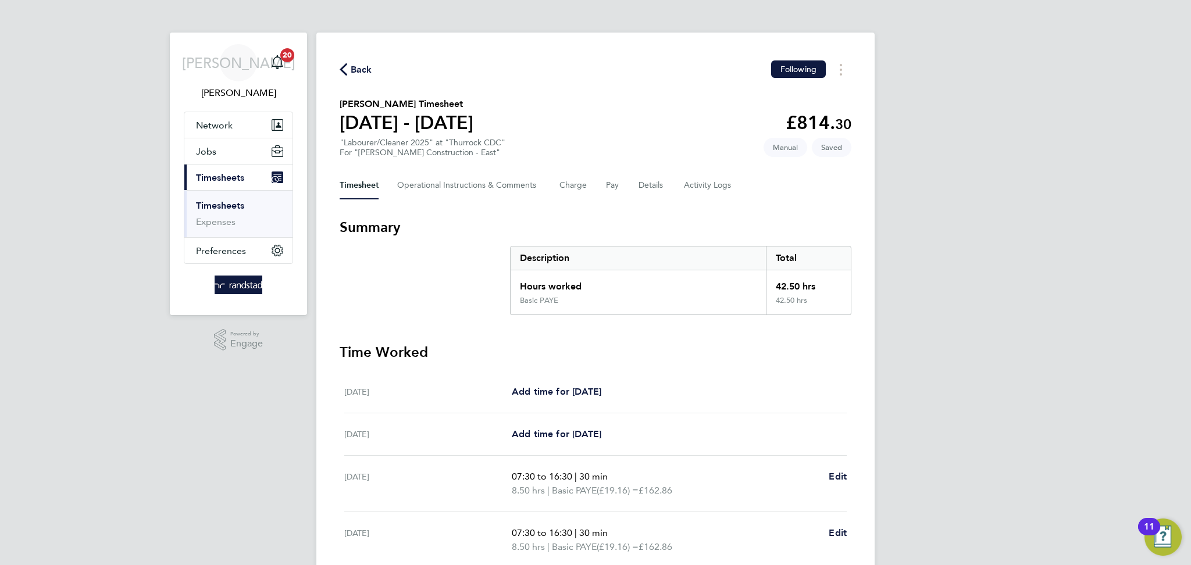
scroll to position [272, 0]
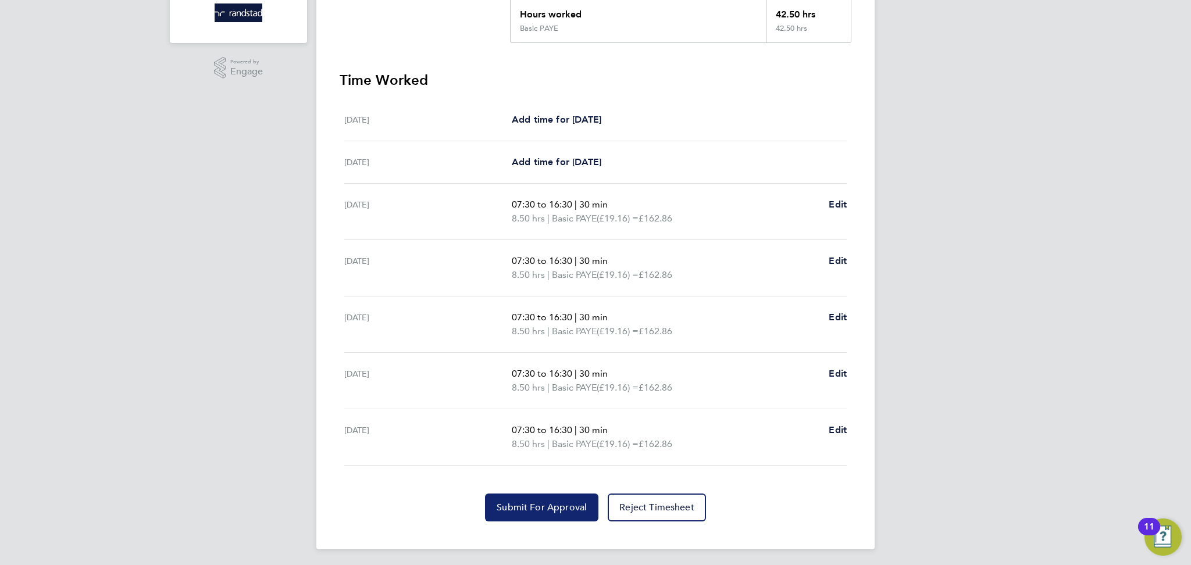
drag, startPoint x: 538, startPoint y: 500, endPoint x: 544, endPoint y: 474, distance: 26.2
click at [538, 502] on span "Submit For Approval" at bounding box center [542, 508] width 90 height 12
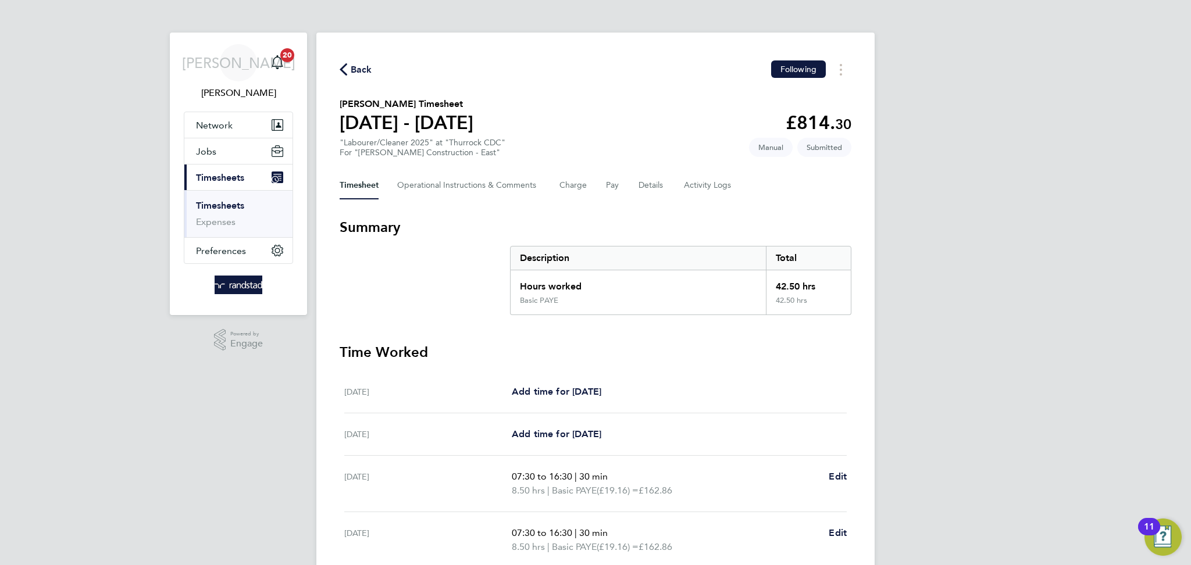
click at [359, 74] on span "Back" at bounding box center [362, 70] width 22 height 14
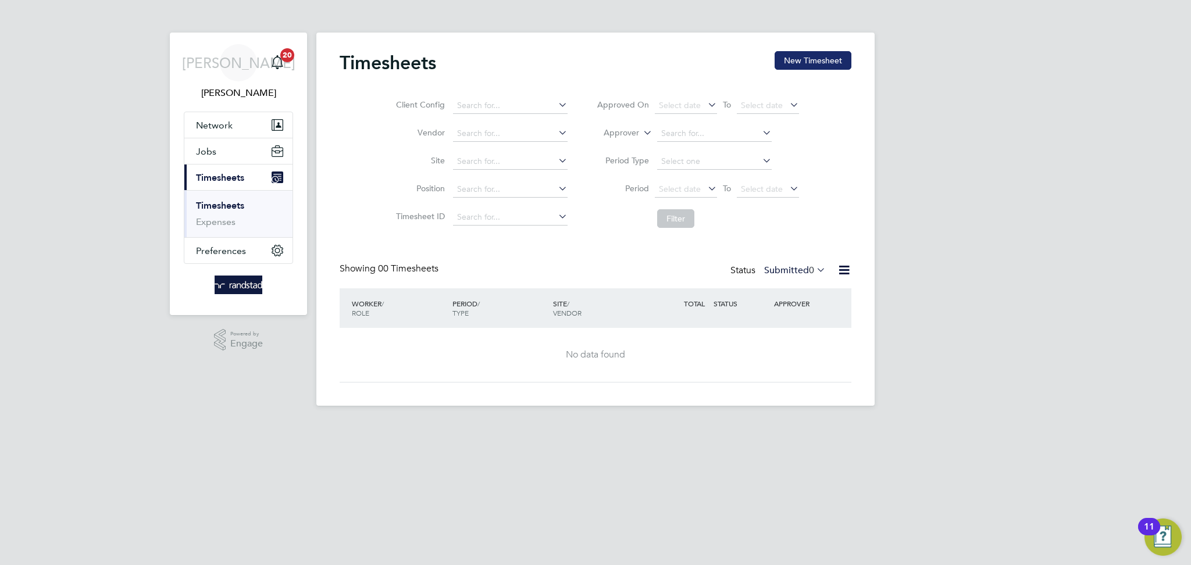
click at [815, 62] on button "New Timesheet" at bounding box center [812, 60] width 77 height 19
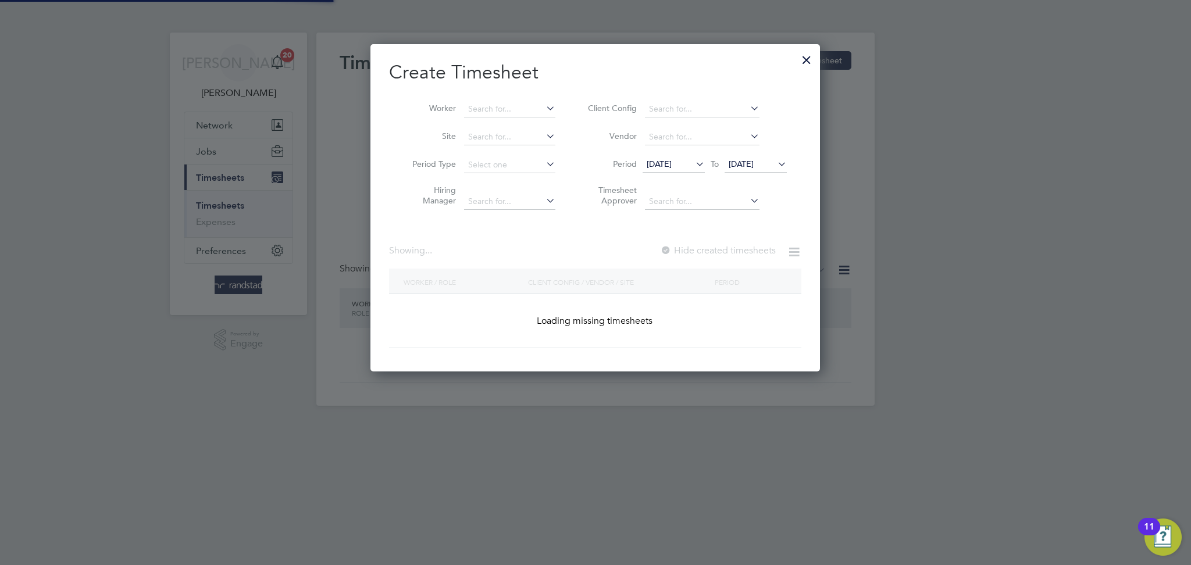
scroll to position [327, 450]
click at [488, 102] on input at bounding box center [509, 109] width 91 height 16
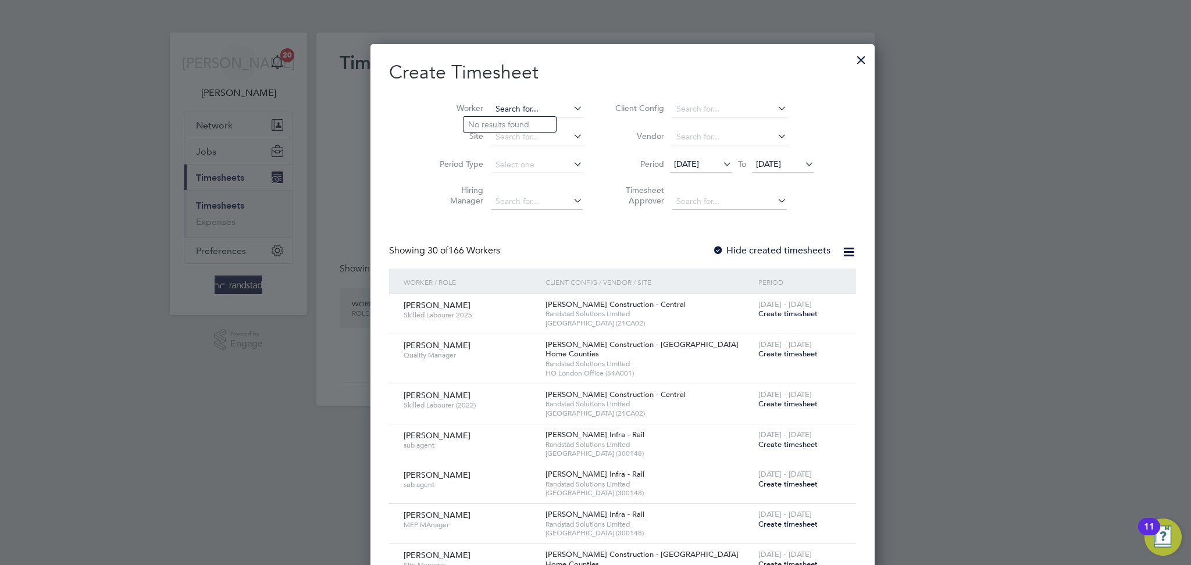
scroll to position [2117, 450]
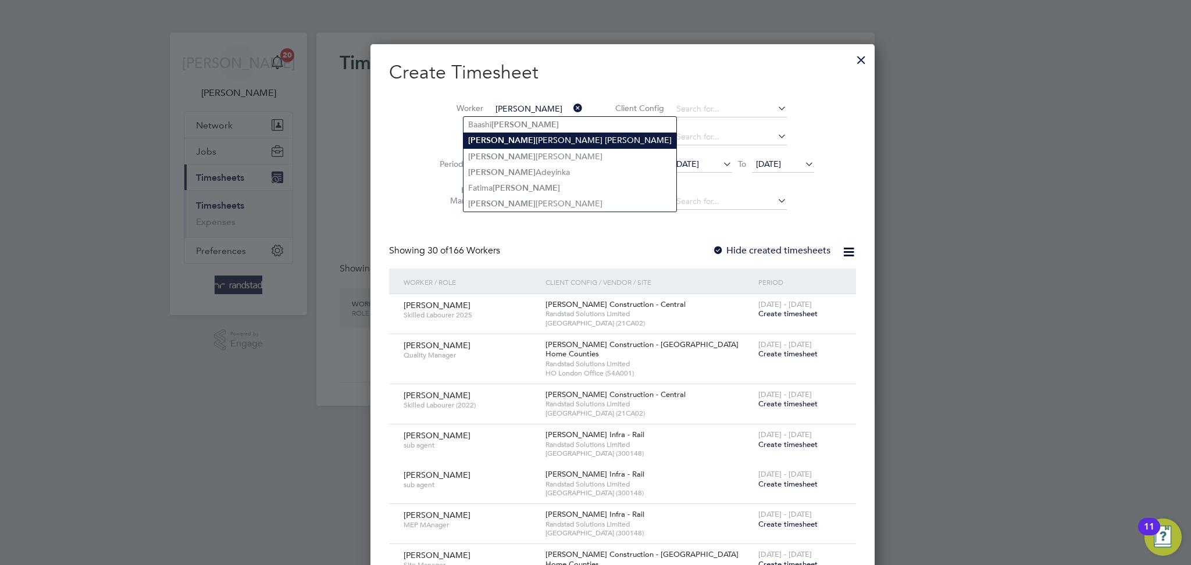
click at [534, 137] on li "[PERSON_NAME] [PERSON_NAME]" at bounding box center [569, 141] width 213 height 16
type input "[PERSON_NAME] [PERSON_NAME]"
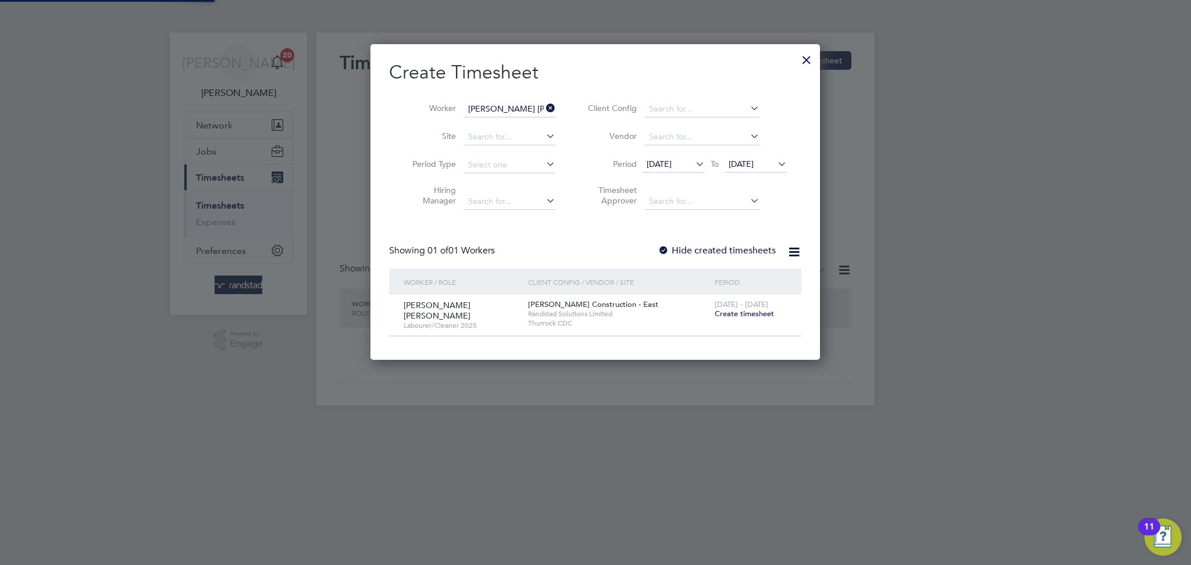
scroll to position [315, 450]
click at [720, 307] on span "[DATE] - [DATE]" at bounding box center [741, 304] width 53 height 10
drag, startPoint x: 722, startPoint y: 313, endPoint x: 683, endPoint y: 295, distance: 42.6
click at [722, 314] on span "Create timesheet" at bounding box center [744, 314] width 59 height 10
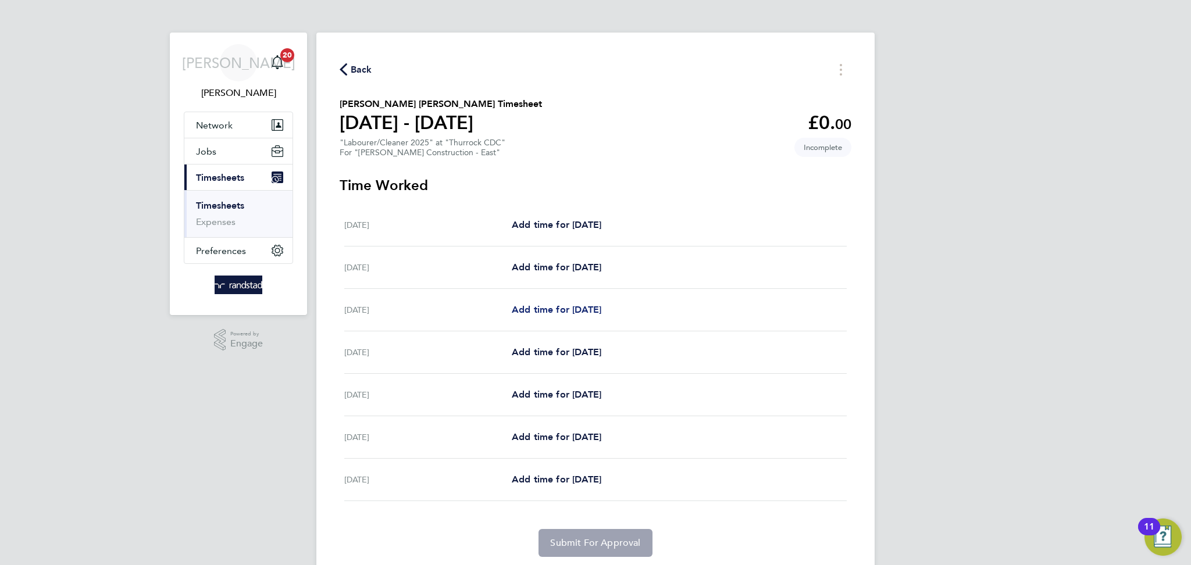
click at [546, 306] on span "Add time for [DATE]" at bounding box center [557, 309] width 90 height 11
select select "60"
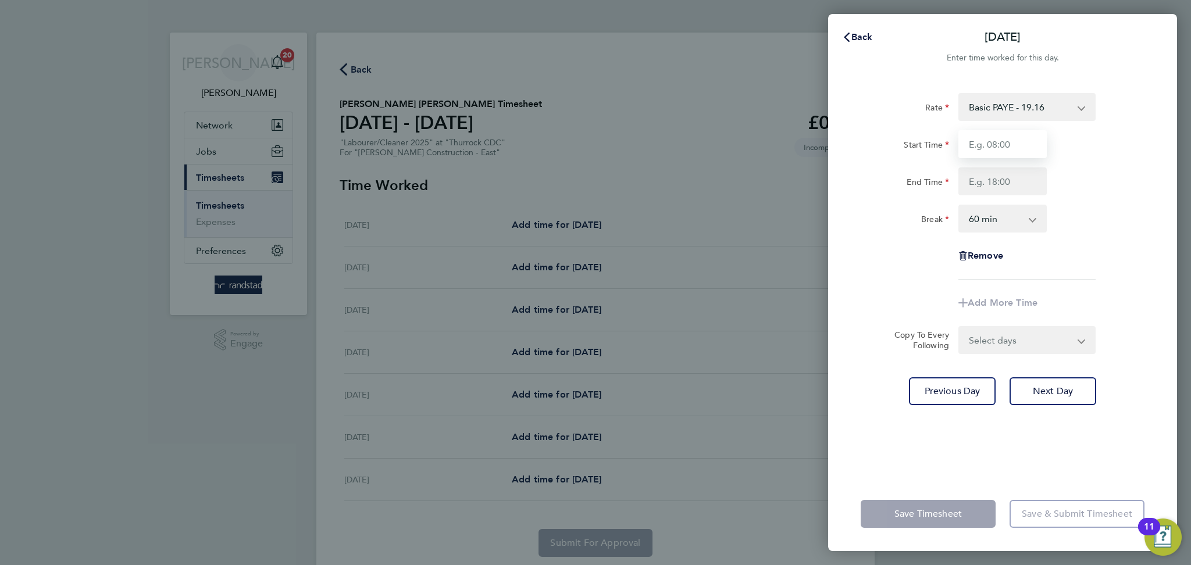
click at [987, 149] on input "Start Time" at bounding box center [1002, 144] width 88 height 28
type input "07:30"
click at [1010, 179] on input "End Time" at bounding box center [1002, 181] width 88 height 28
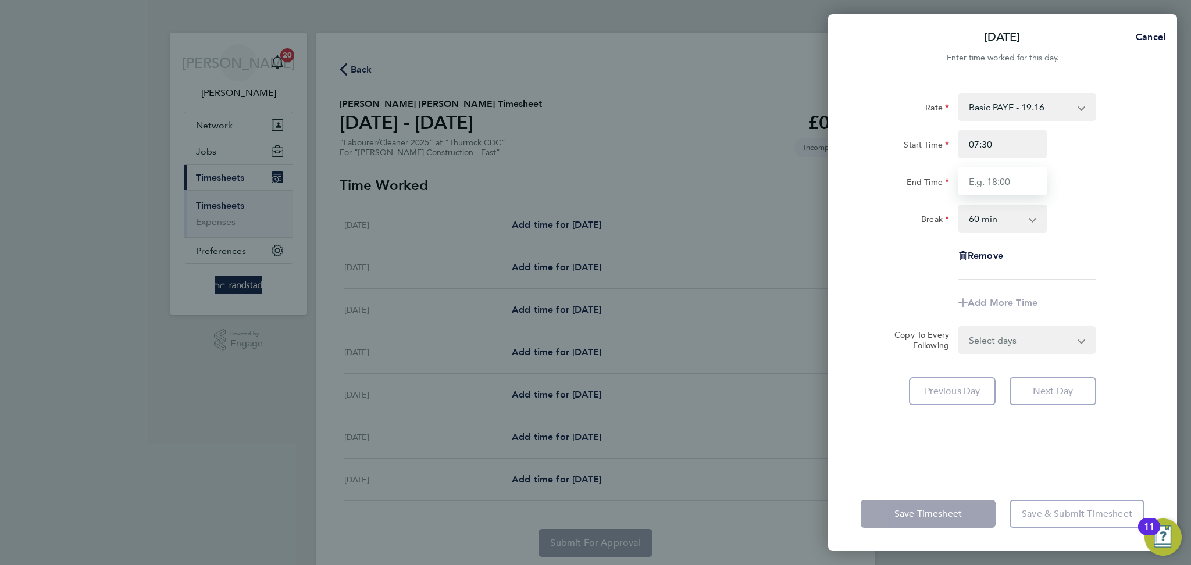
type input "16:30"
click at [1001, 219] on select "0 min 15 min 30 min 45 min 60 min 75 min 90 min" at bounding box center [995, 219] width 72 height 26
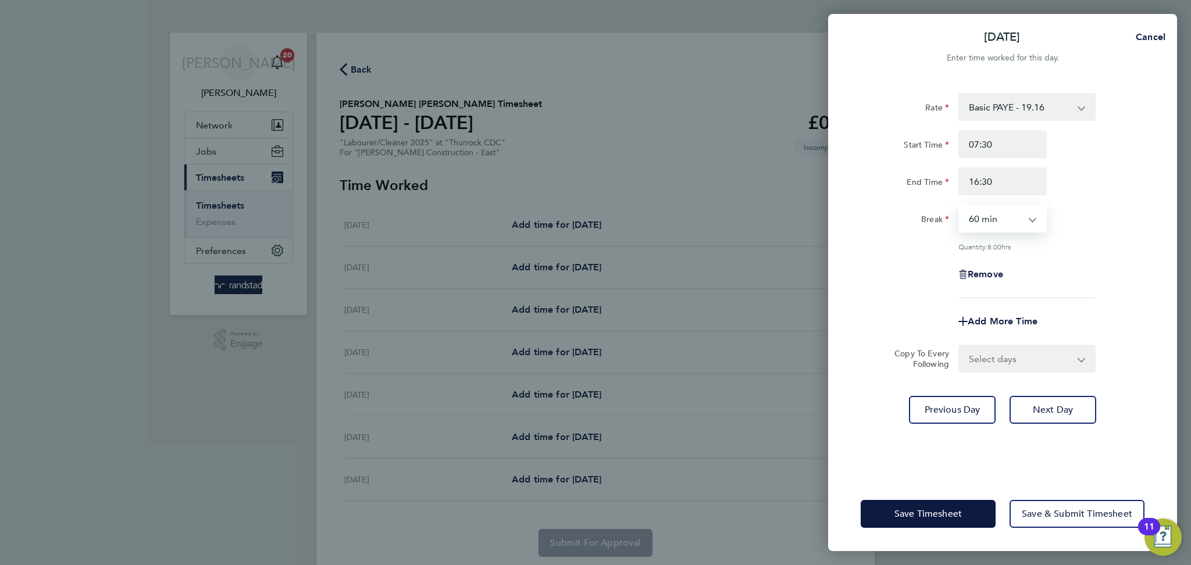
select select "30"
click at [959, 206] on select "0 min 15 min 30 min 45 min 60 min 75 min 90 min" at bounding box center [995, 219] width 72 height 26
click at [1138, 201] on div "Rate Basic PAYE - 19.16 OT PAYE - 27.44 Start Time 07:30 End Time 16:30 Break 0…" at bounding box center [1002, 195] width 284 height 205
click at [998, 363] on select "Select days Day [DATE] [DATE] [DATE] [DATE]" at bounding box center [1020, 359] width 122 height 26
select select "DAY"
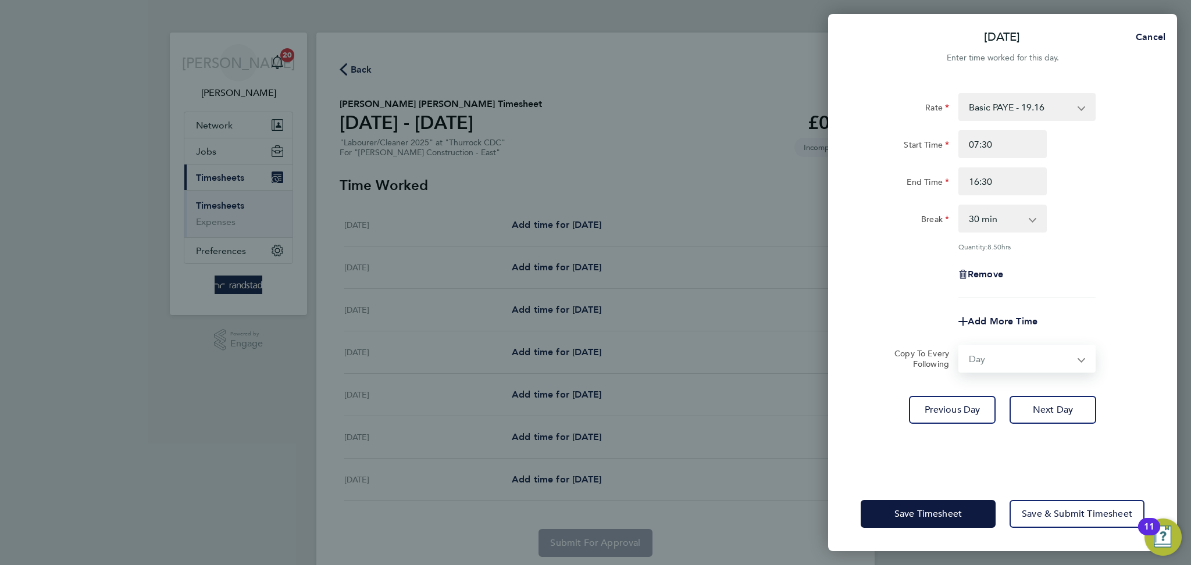
click at [959, 346] on select "Select days Day [DATE] [DATE] [DATE] [DATE]" at bounding box center [1020, 359] width 122 height 26
select select "[DATE]"
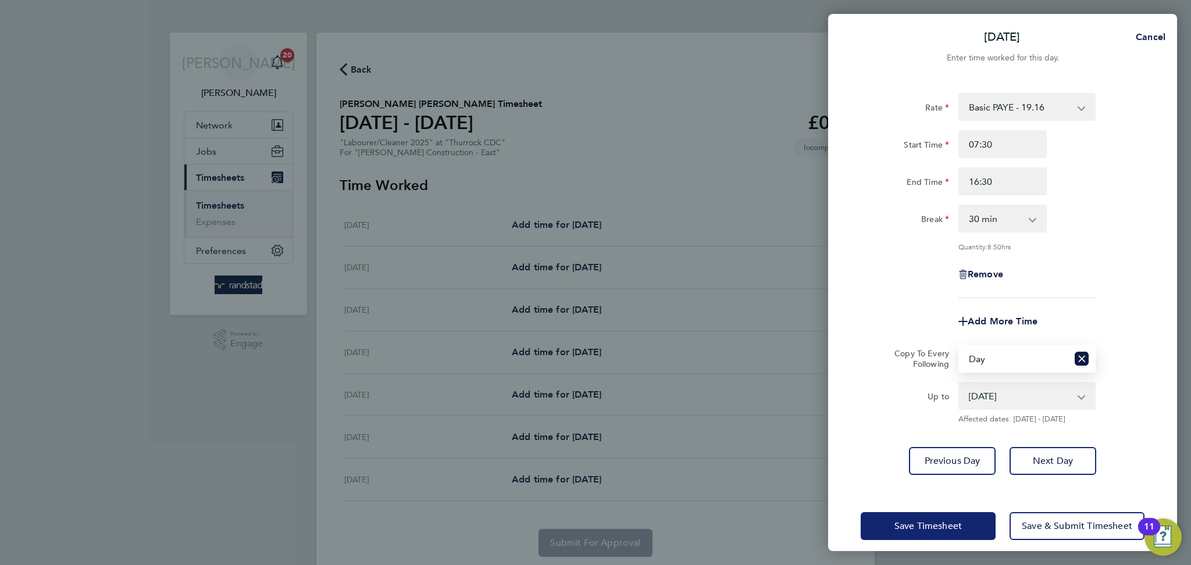
click at [916, 524] on span "Save Timesheet" at bounding box center [927, 526] width 67 height 12
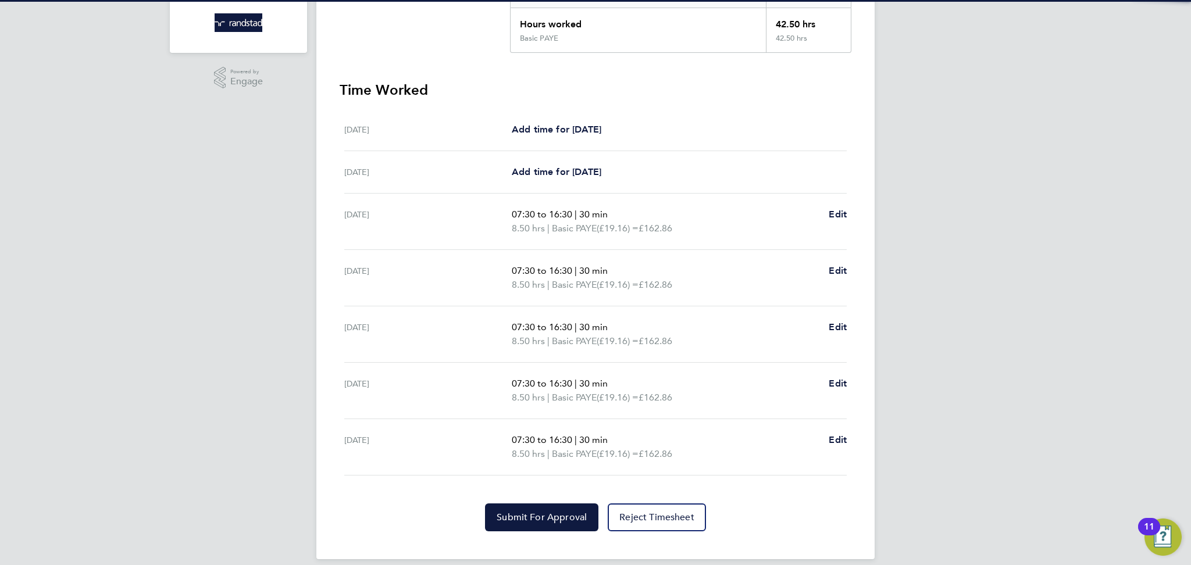
scroll to position [272, 0]
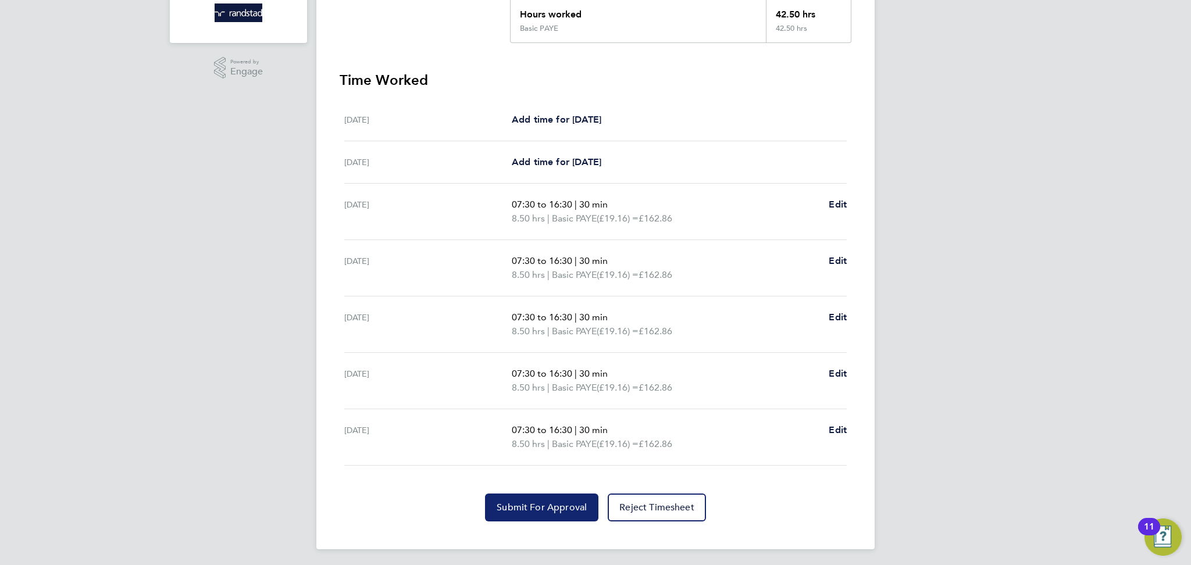
click at [506, 505] on span "Submit For Approval" at bounding box center [542, 508] width 90 height 12
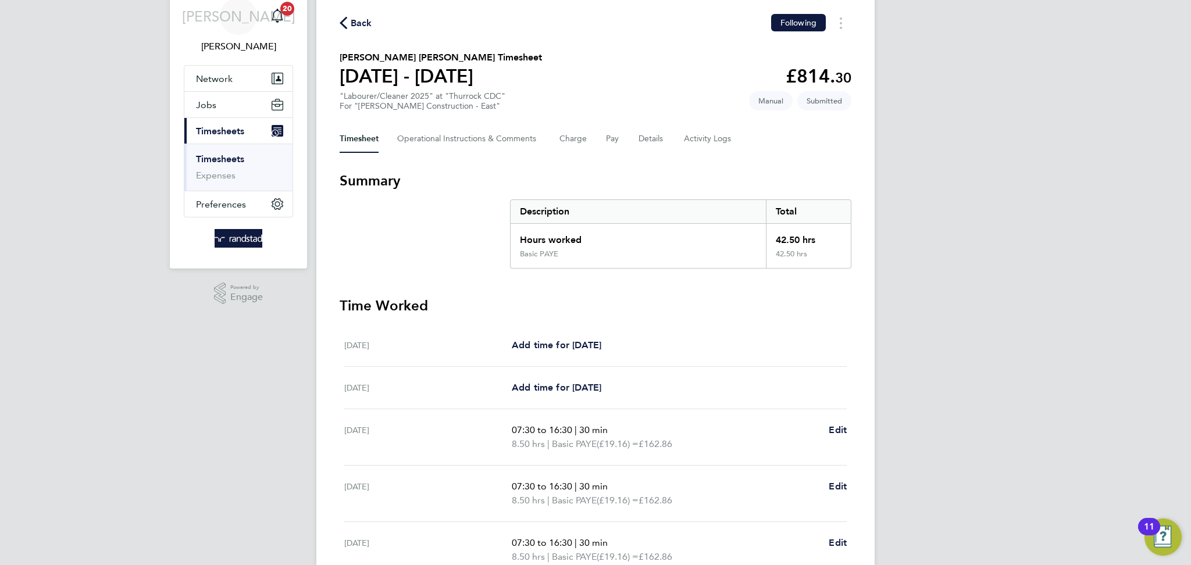
scroll to position [0, 0]
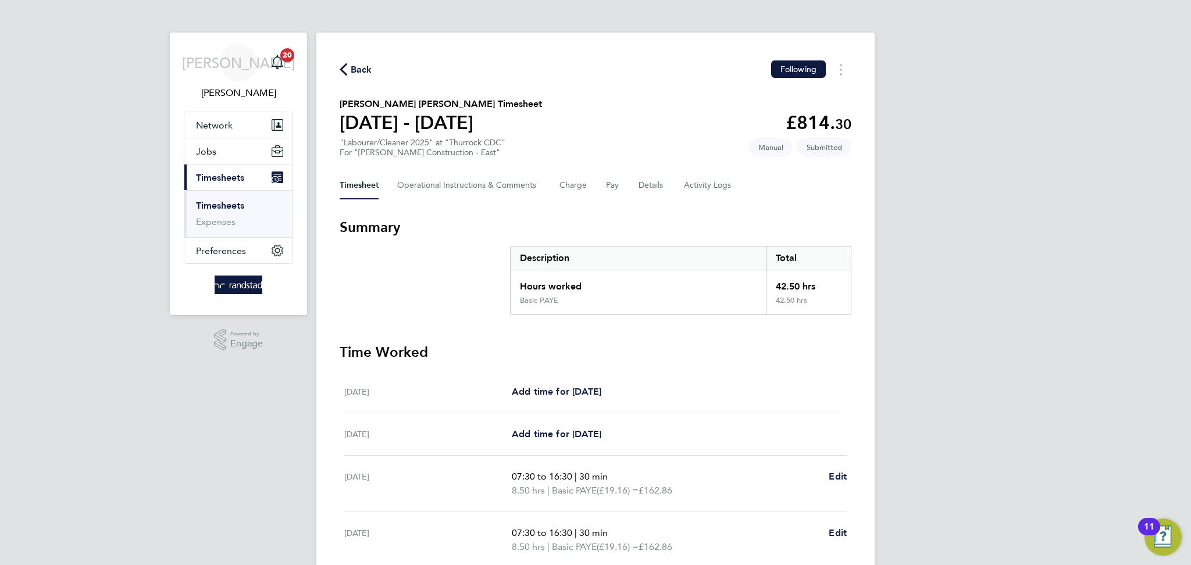
click at [341, 73] on icon "button" at bounding box center [344, 69] width 8 height 12
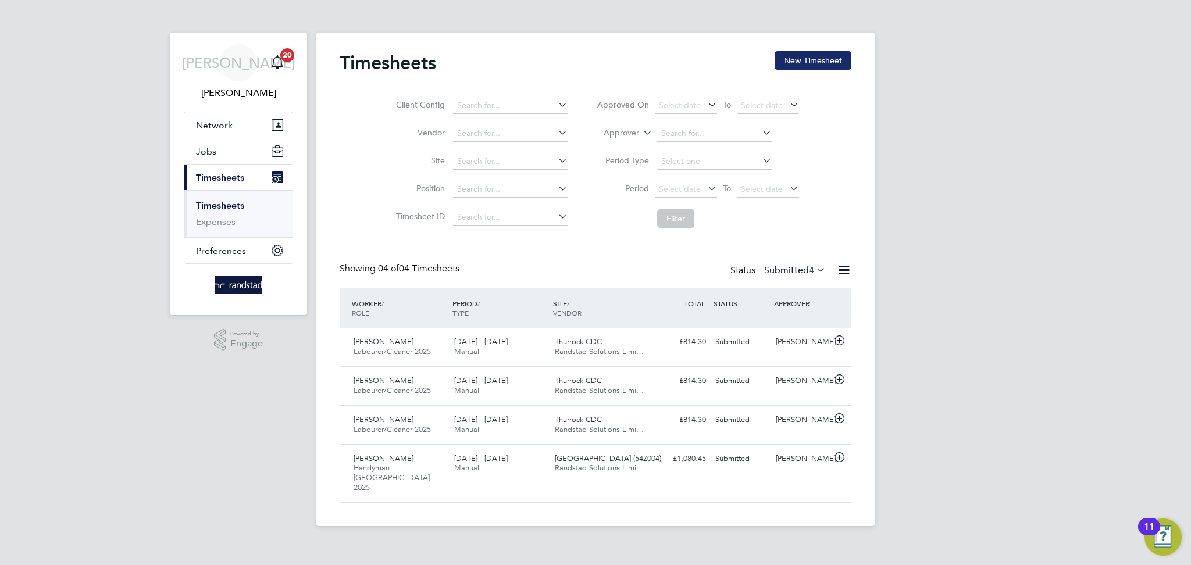
click at [786, 60] on button "New Timesheet" at bounding box center [812, 60] width 77 height 19
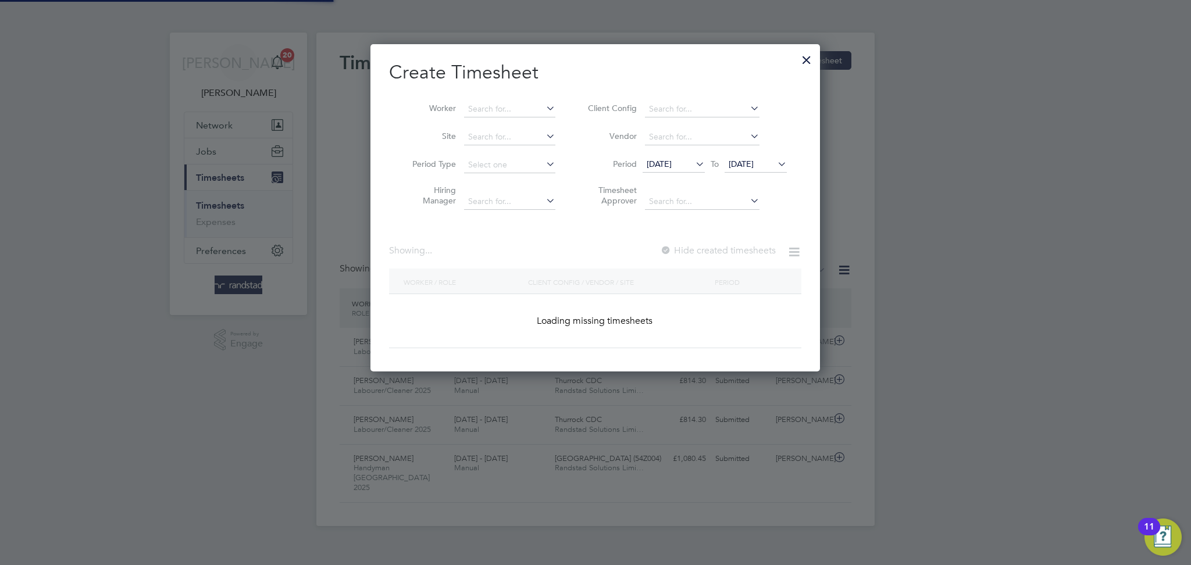
scroll to position [327, 450]
click at [531, 112] on input at bounding box center [509, 109] width 91 height 16
type input ";"
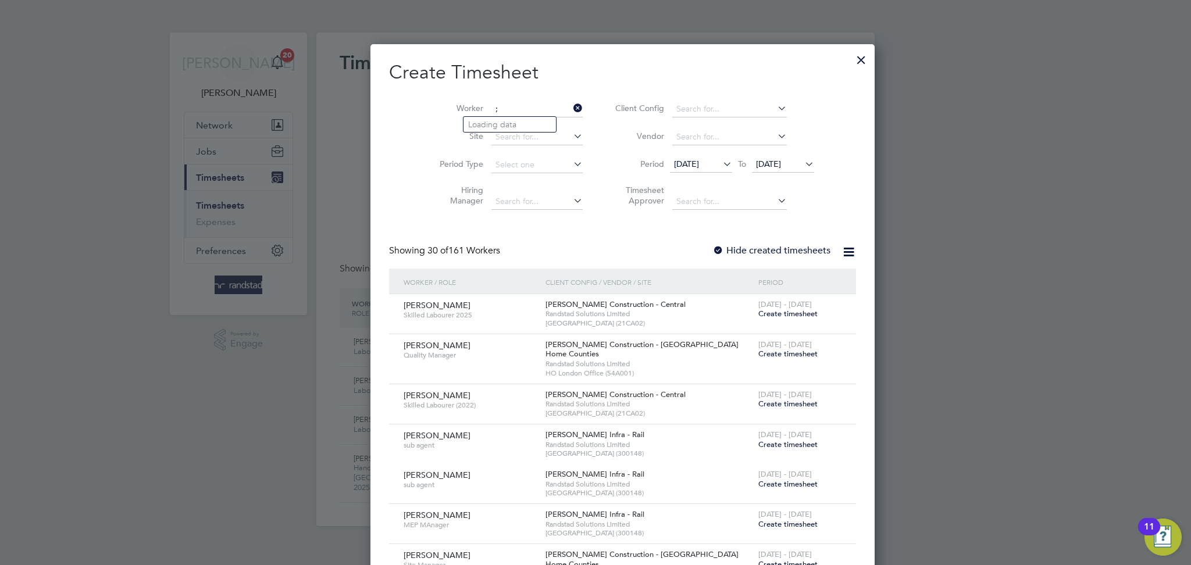
scroll to position [2117, 450]
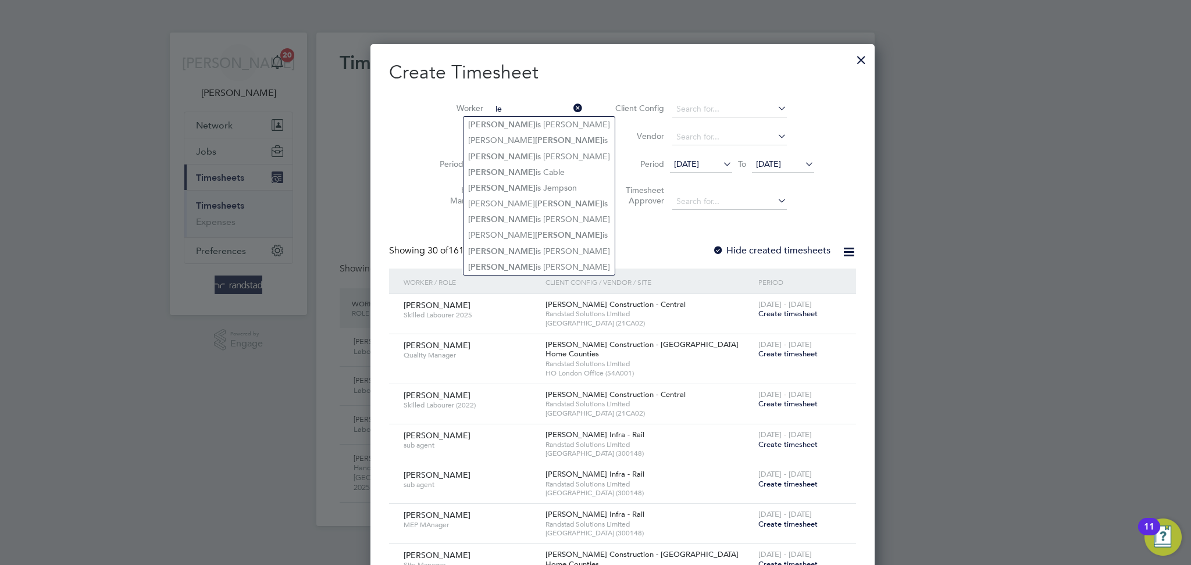
type input "l"
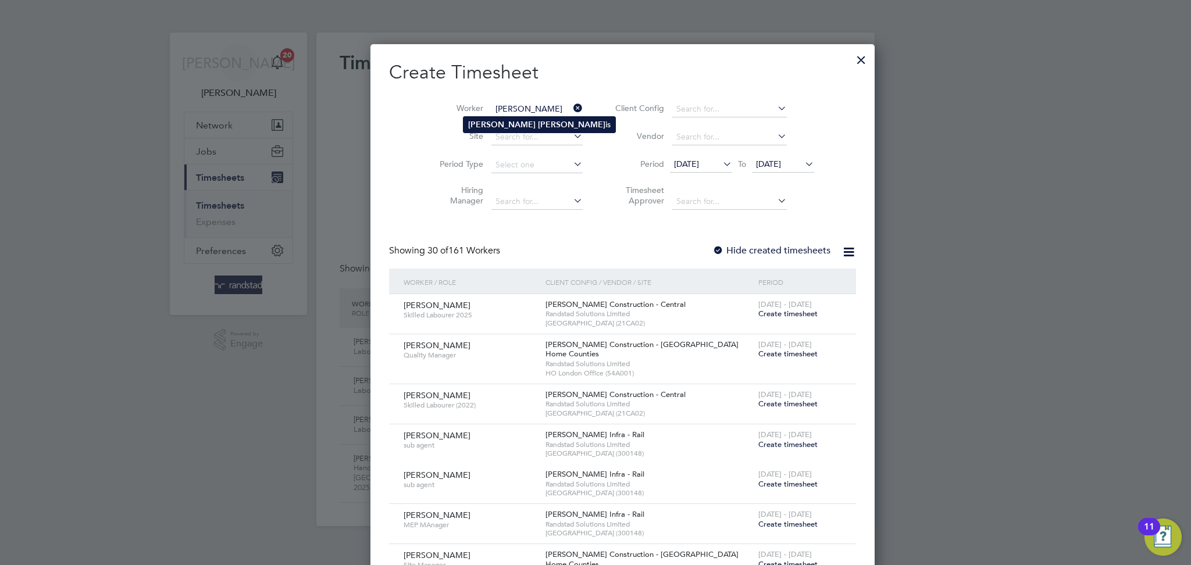
click at [492, 125] on b "[PERSON_NAME]" at bounding box center [501, 125] width 67 height 10
type input "[PERSON_NAME]"
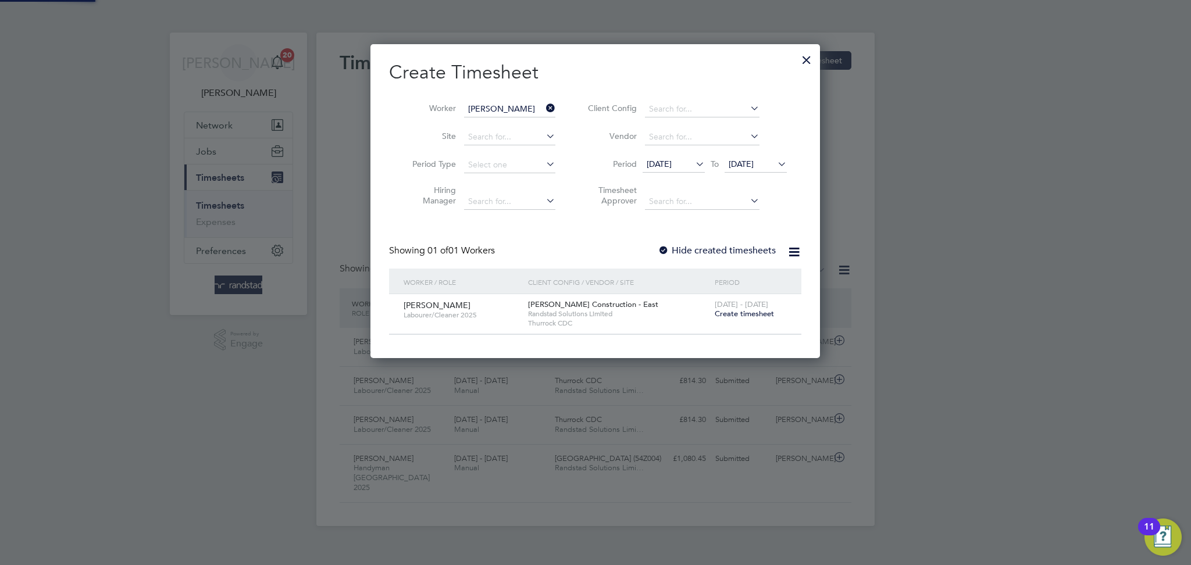
scroll to position [313, 450]
click at [748, 310] on span "Create timesheet" at bounding box center [744, 314] width 59 height 10
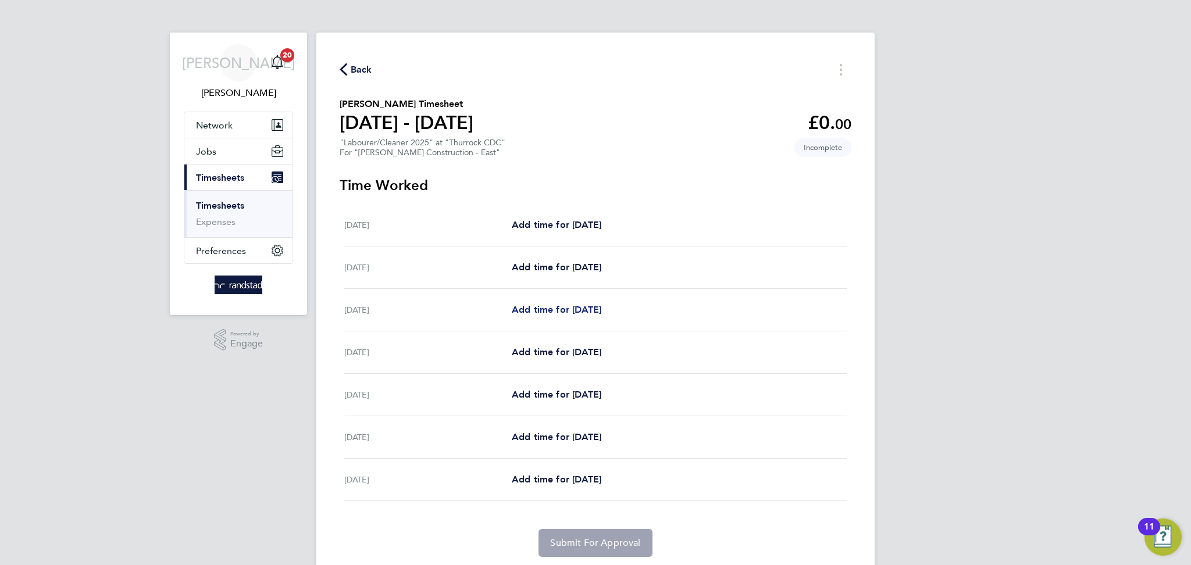
click at [563, 303] on link "Add time for [DATE]" at bounding box center [557, 310] width 90 height 14
select select "60"
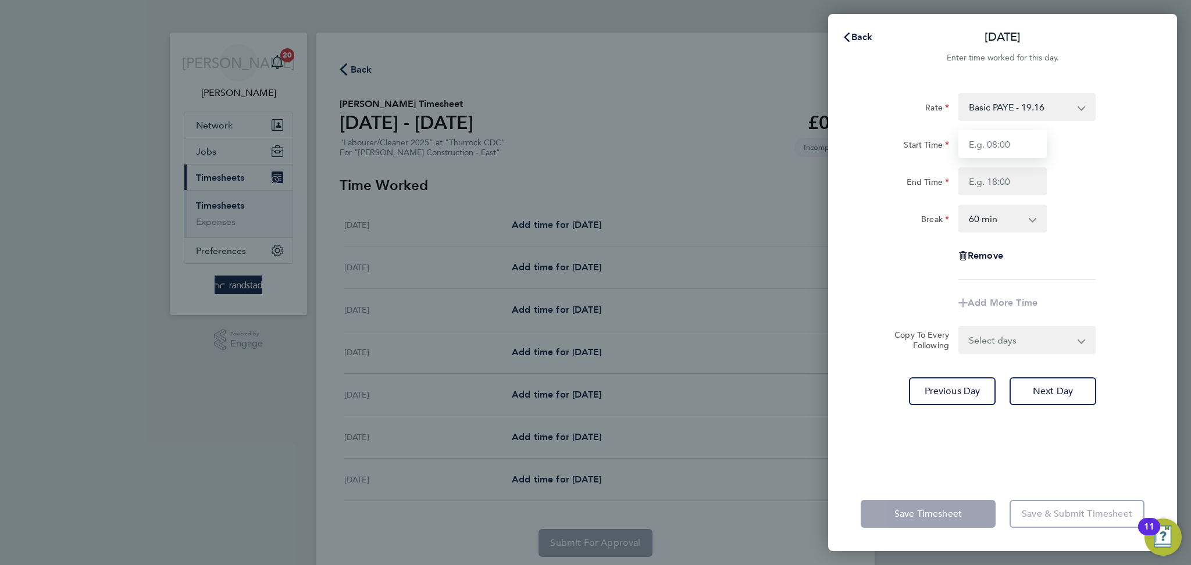
click at [992, 149] on input "Start Time" at bounding box center [1002, 144] width 88 height 28
type input "07:30"
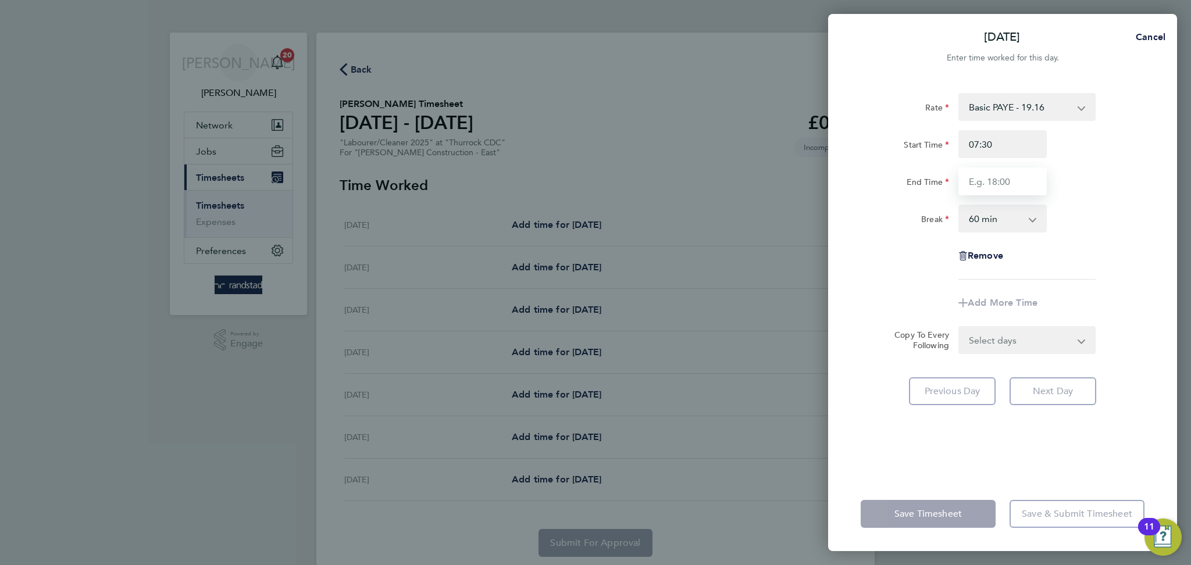
click at [1009, 180] on input "End Time" at bounding box center [1002, 181] width 88 height 28
type input "16:30"
click at [1009, 224] on select "0 min 15 min 30 min 45 min 60 min 75 min 90 min" at bounding box center [995, 219] width 72 height 26
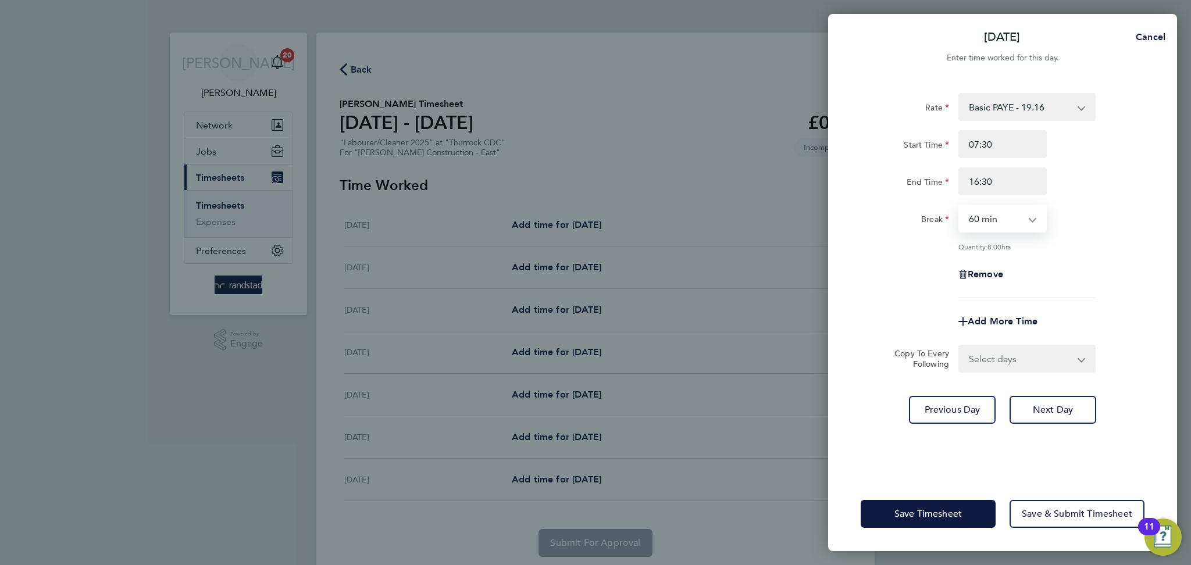
select select "30"
click at [959, 206] on select "0 min 15 min 30 min 45 min 60 min 75 min 90 min" at bounding box center [995, 219] width 72 height 26
drag, startPoint x: 971, startPoint y: 353, endPoint x: 972, endPoint y: 359, distance: 6.5
click at [972, 353] on select "Select days Day [DATE] [DATE] [DATE] [DATE]" at bounding box center [1020, 359] width 122 height 26
select select "DAY"
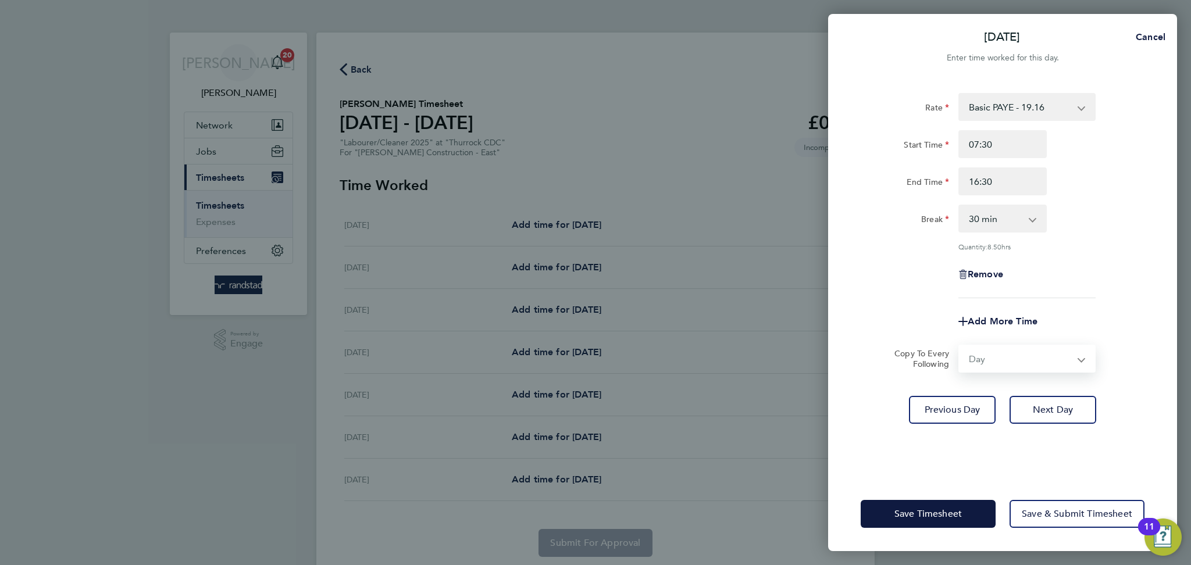
click at [959, 346] on select "Select days Day [DATE] [DATE] [DATE] [DATE]" at bounding box center [1020, 359] width 122 height 26
select select "[DATE]"
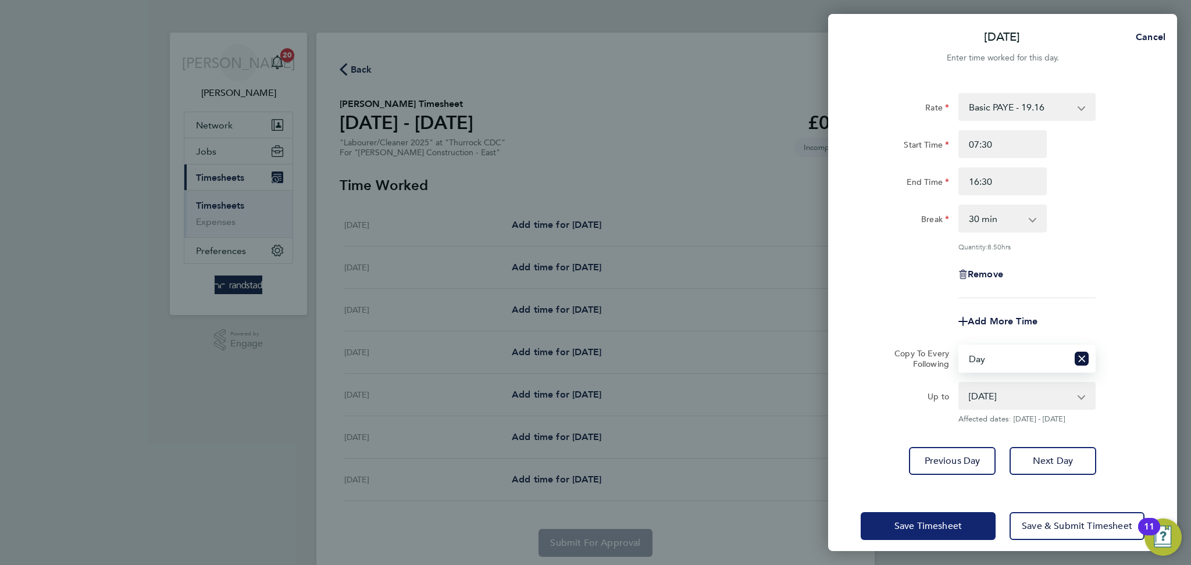
click at [908, 534] on button "Save Timesheet" at bounding box center [927, 526] width 135 height 28
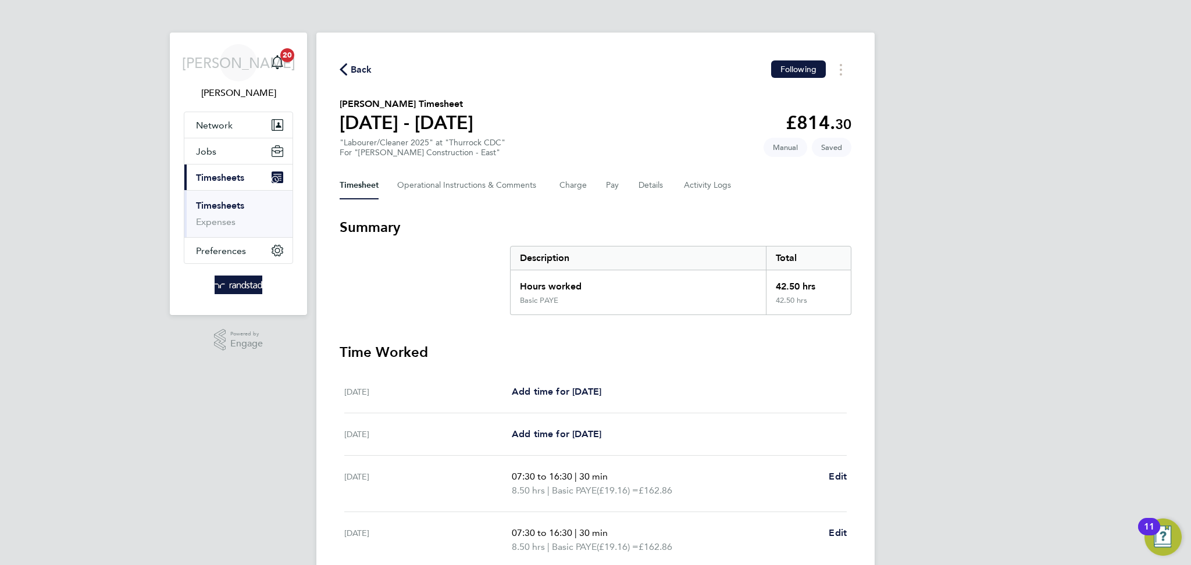
scroll to position [169, 0]
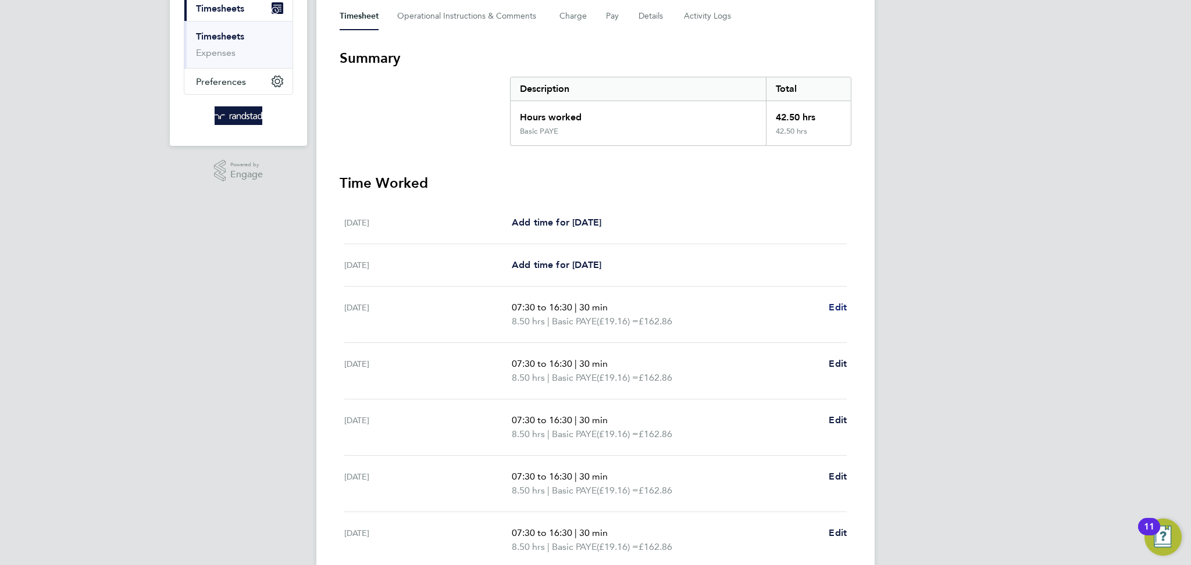
click at [844, 305] on span "Edit" at bounding box center [837, 307] width 18 height 11
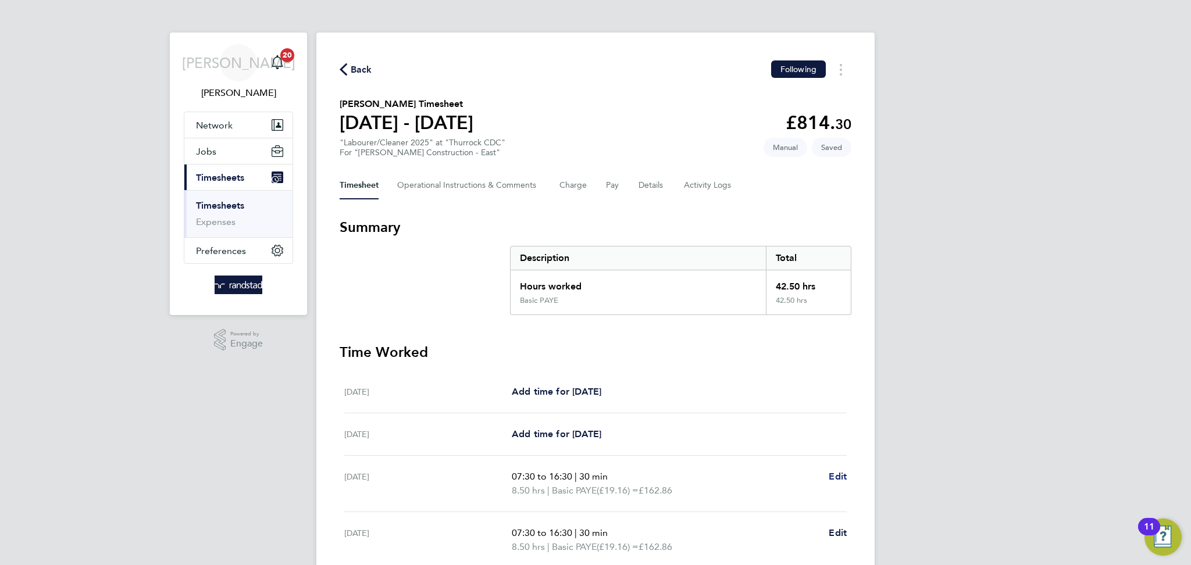
select select "30"
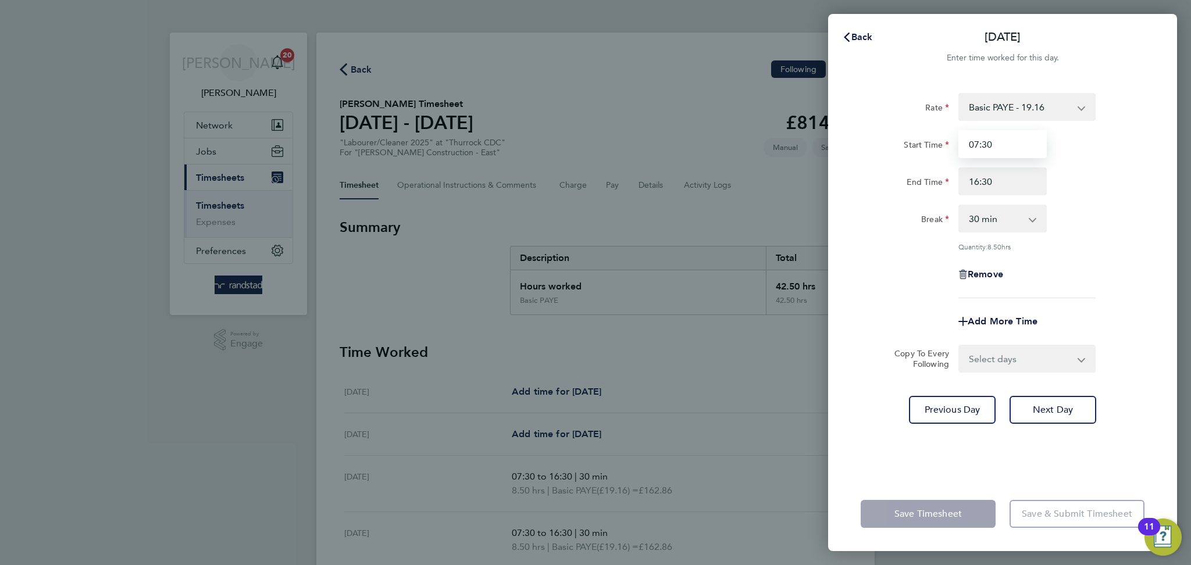
click at [1016, 140] on input "07:30" at bounding box center [1002, 144] width 88 height 28
click at [975, 146] on input "07:30" at bounding box center [1002, 144] width 88 height 28
type input "08:30"
click at [1080, 308] on div "Add More Time" at bounding box center [1002, 322] width 293 height 28
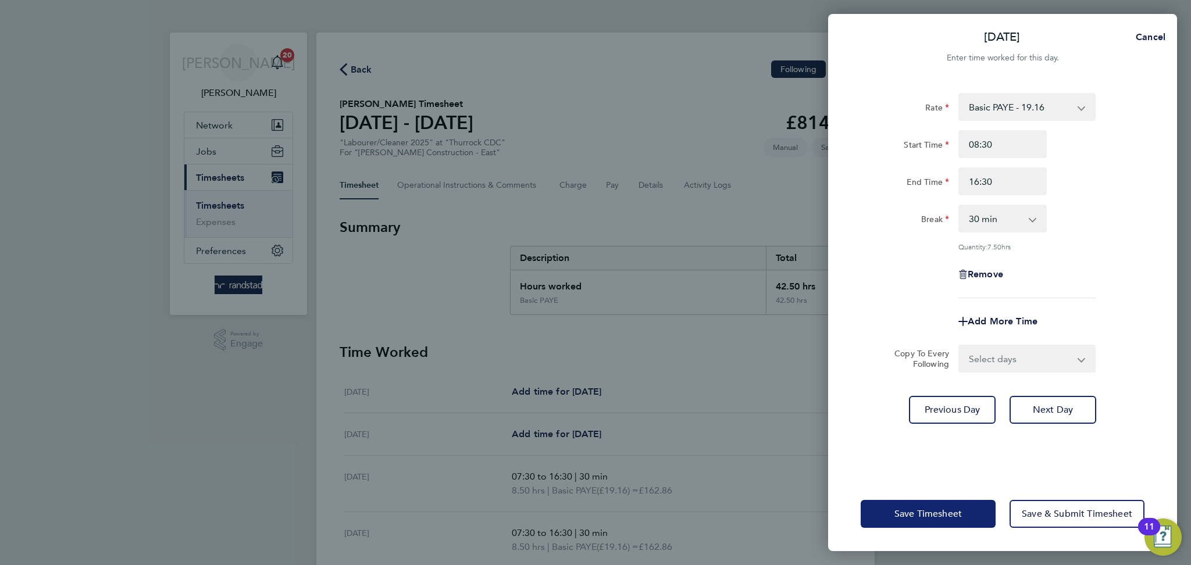
click at [923, 505] on button "Save Timesheet" at bounding box center [927, 514] width 135 height 28
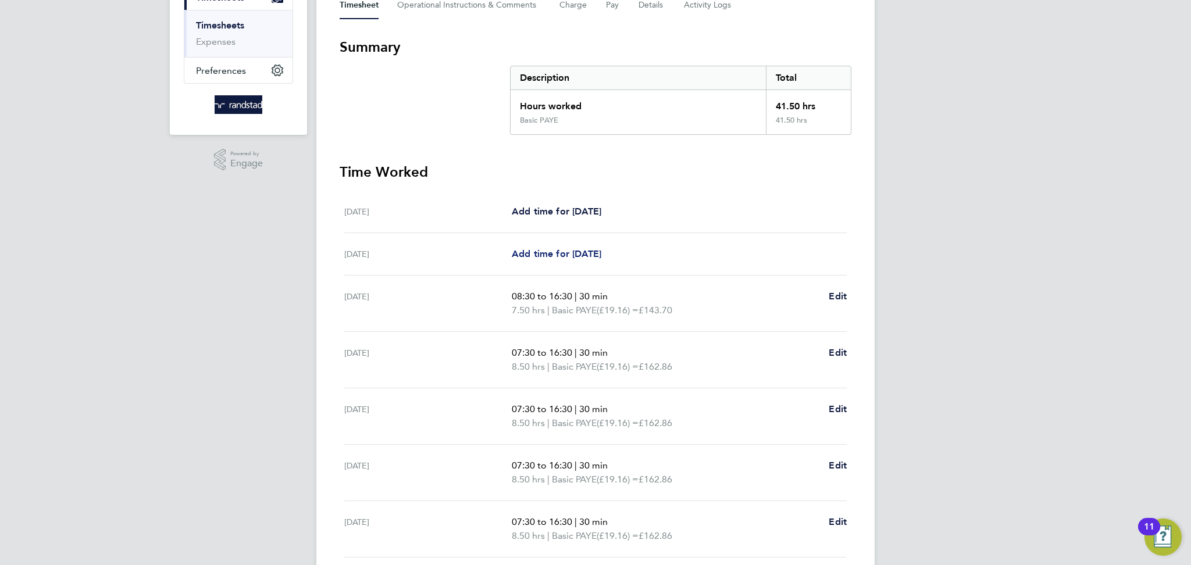
scroll to position [198, 0]
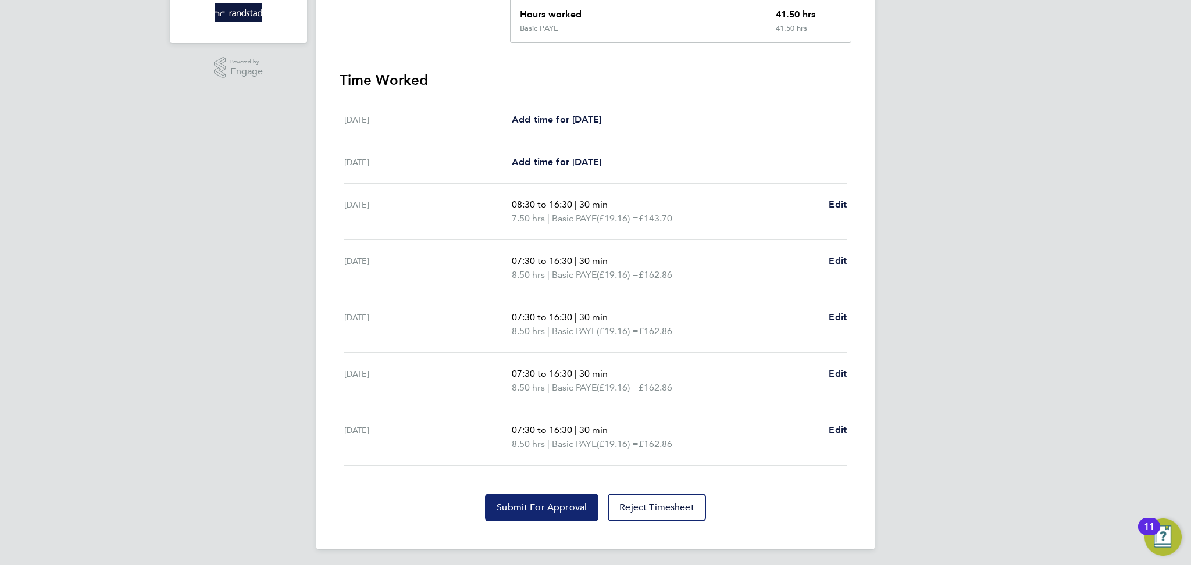
drag, startPoint x: 514, startPoint y: 509, endPoint x: 545, endPoint y: 487, distance: 37.9
click at [514, 509] on span "Submit For Approval" at bounding box center [542, 508] width 90 height 12
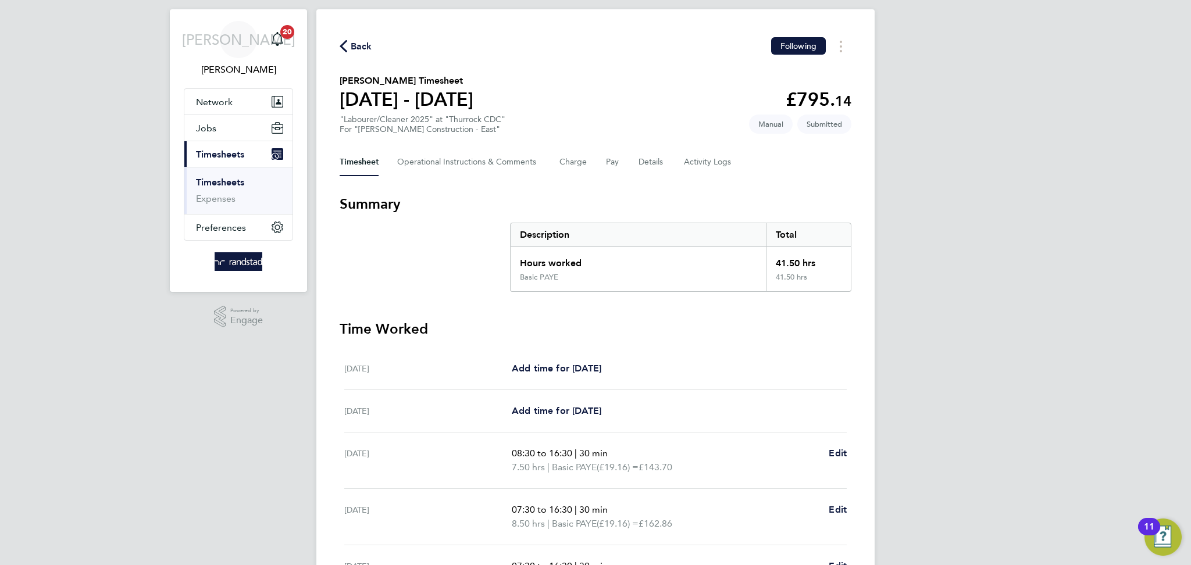
scroll to position [0, 0]
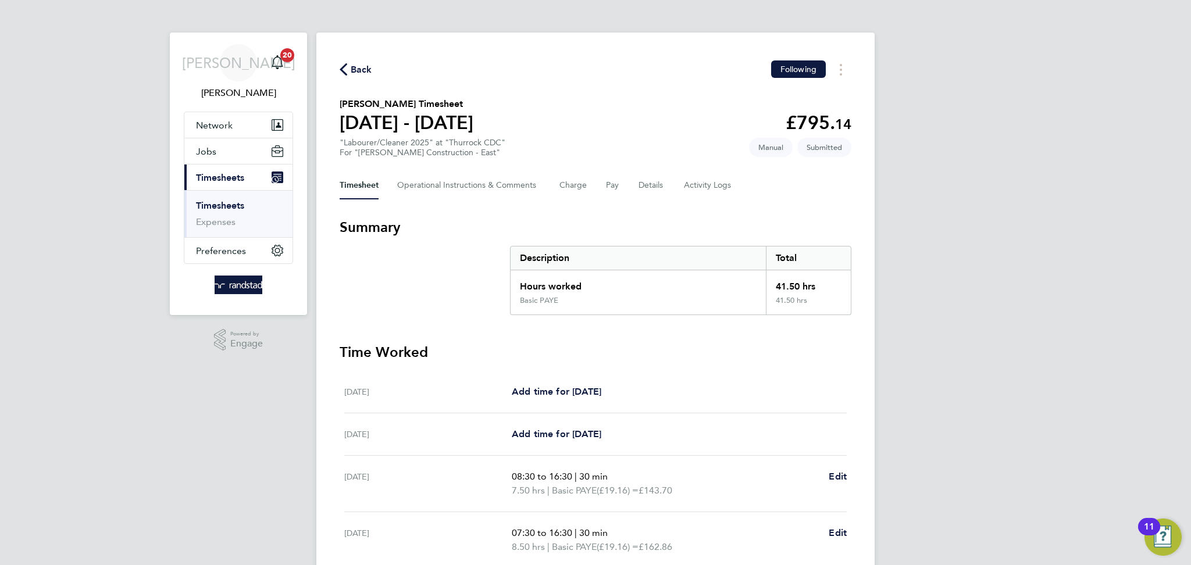
click at [354, 56] on div "Back Following [PERSON_NAME] Timesheet [DATE] - [DATE] £795. 14 "Labourer/Clean…" at bounding box center [595, 427] width 558 height 789
click at [355, 60] on div "Back Following [PERSON_NAME] Timesheet [DATE] - [DATE] £795. 14 "Labourer/Clean…" at bounding box center [595, 427] width 558 height 789
click at [362, 73] on span "Back" at bounding box center [362, 70] width 22 height 14
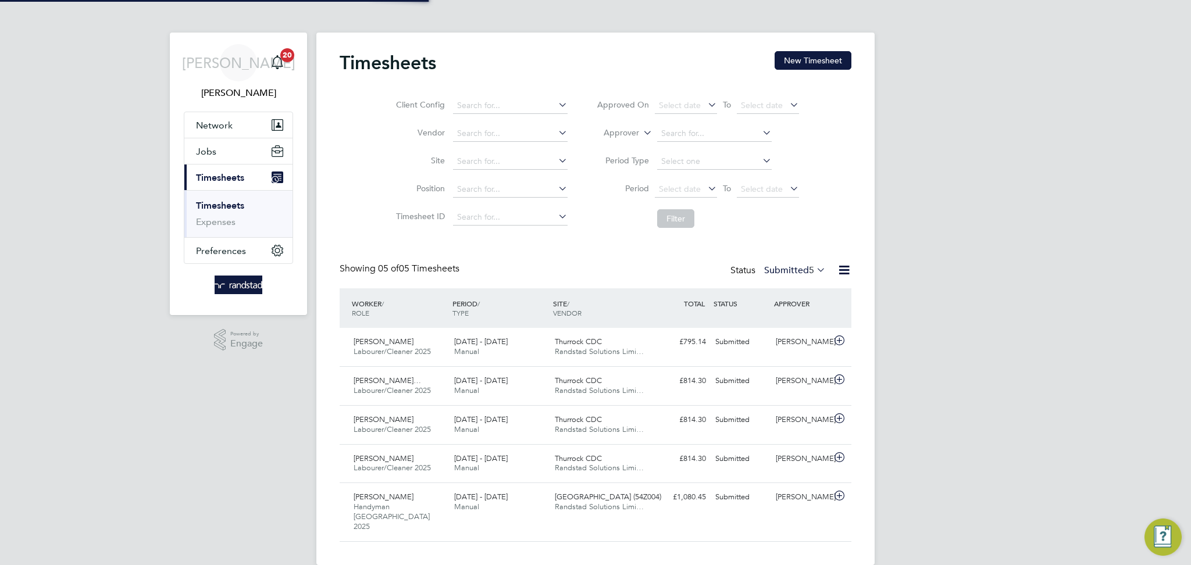
scroll to position [29, 101]
click at [820, 59] on button "New Timesheet" at bounding box center [812, 60] width 77 height 19
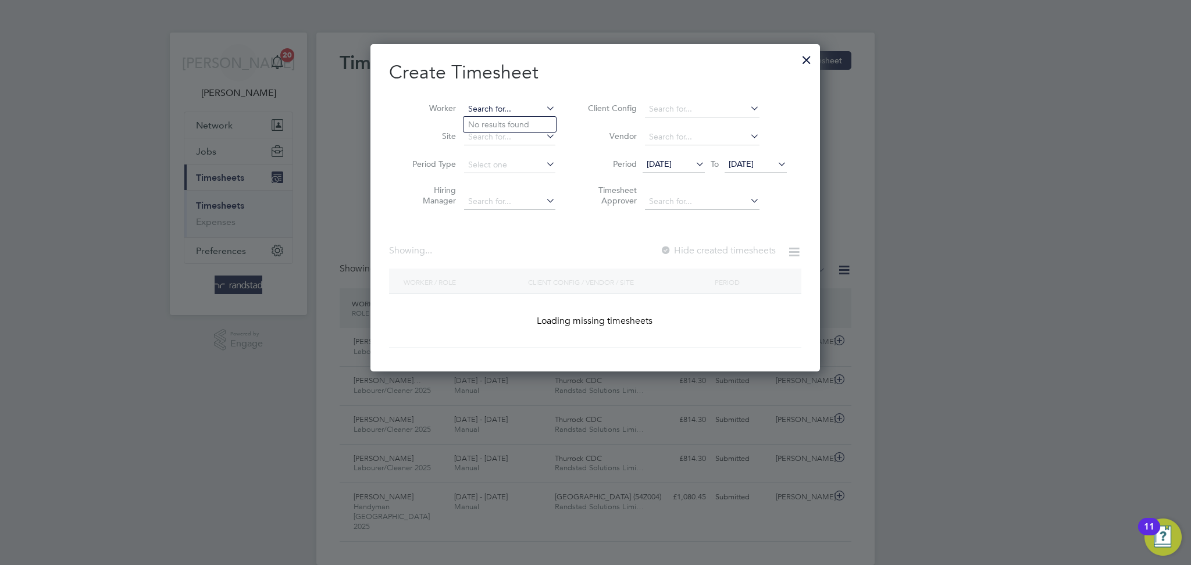
click at [484, 105] on input at bounding box center [509, 109] width 91 height 16
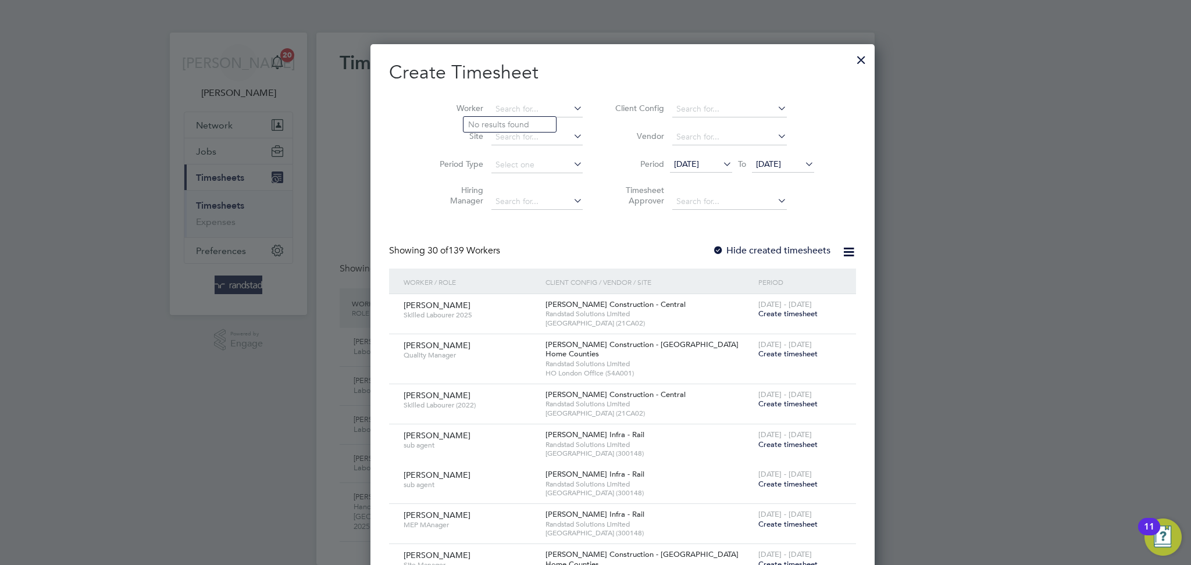
scroll to position [2068, 450]
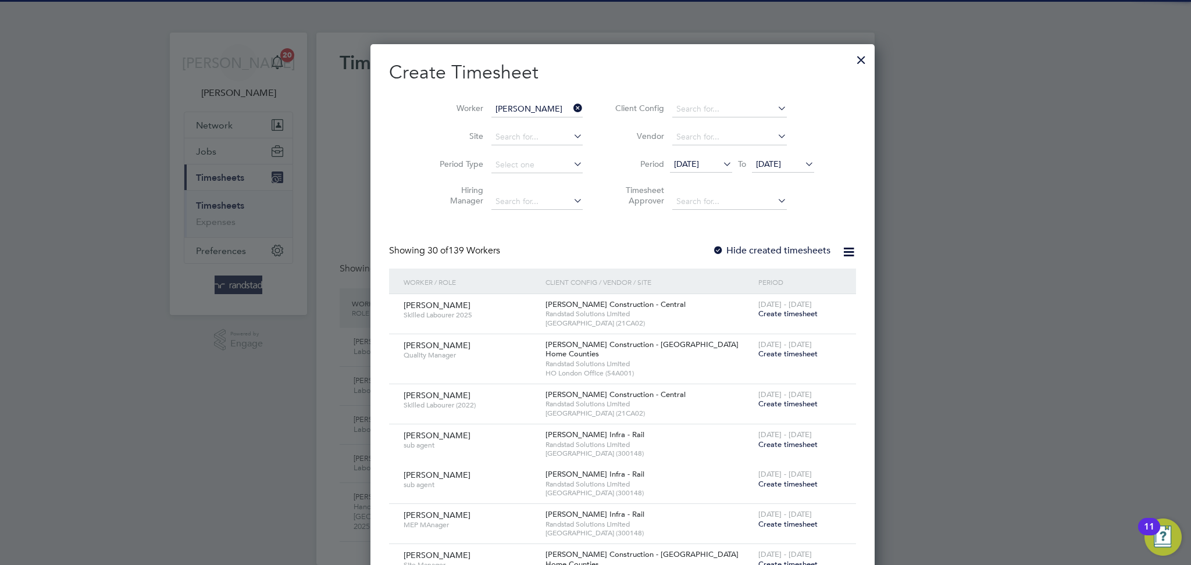
click at [490, 117] on li "[PERSON_NAME] hi" at bounding box center [513, 125] width 100 height 16
type input "[PERSON_NAME]"
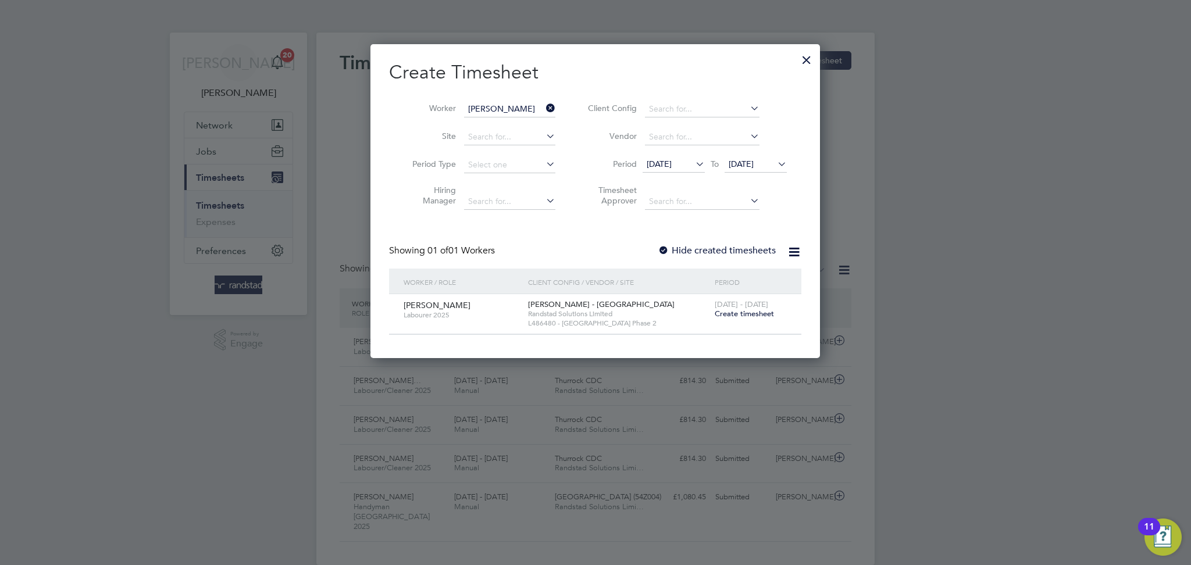
scroll to position [313, 450]
